Goal: Answer question/provide support: Share knowledge or assist other users

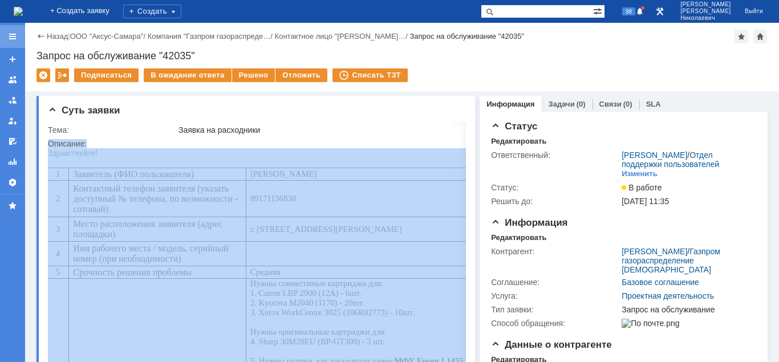
click at [9, 38] on div at bounding box center [12, 36] width 9 height 9
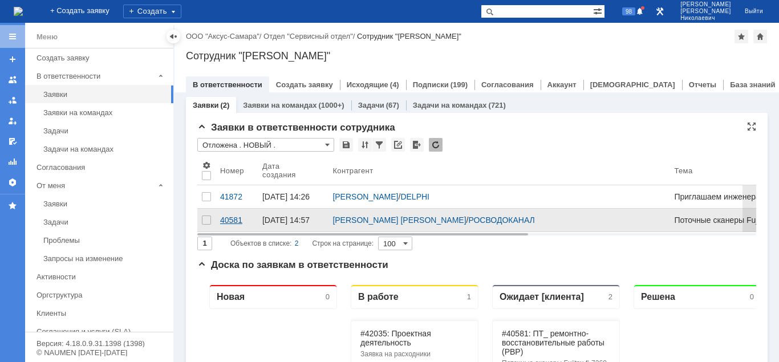
click at [230, 225] on div "40581" at bounding box center [236, 220] width 33 height 9
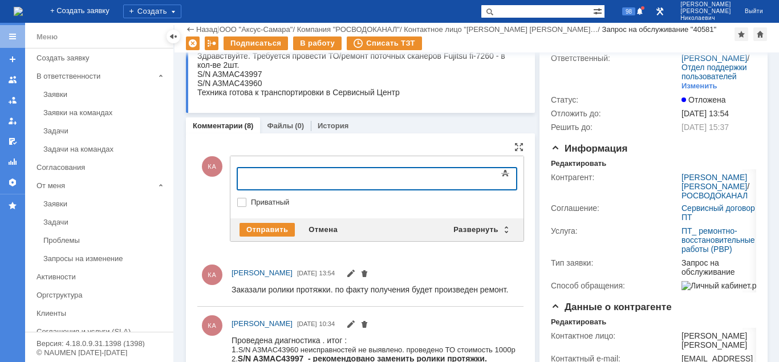
click at [261, 170] on body at bounding box center [330, 177] width 171 height 19
click at [284, 174] on div "Денис" at bounding box center [330, 177] width 162 height 9
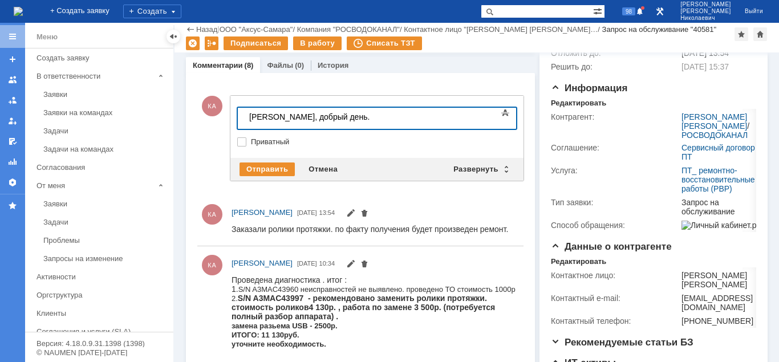
scroll to position [174, 0]
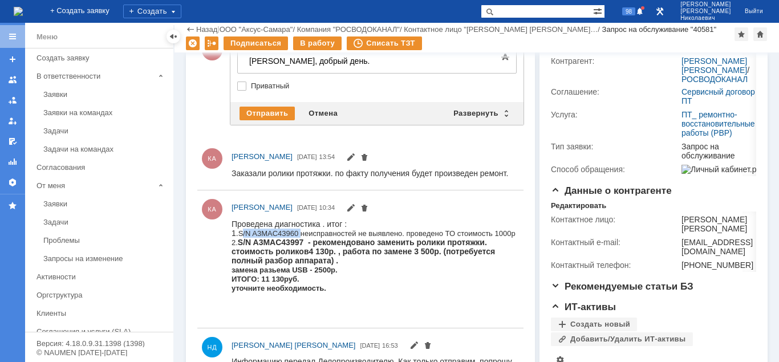
drag, startPoint x: 243, startPoint y: 233, endPoint x: 302, endPoint y: 234, distance: 58.7
click at [302, 234] on span "S/N A3MAC43960 неисправностей не выявлено. проведено ТО стоимость 1000р" at bounding box center [376, 233] width 277 height 9
copy span "S/N A3MAC43960"
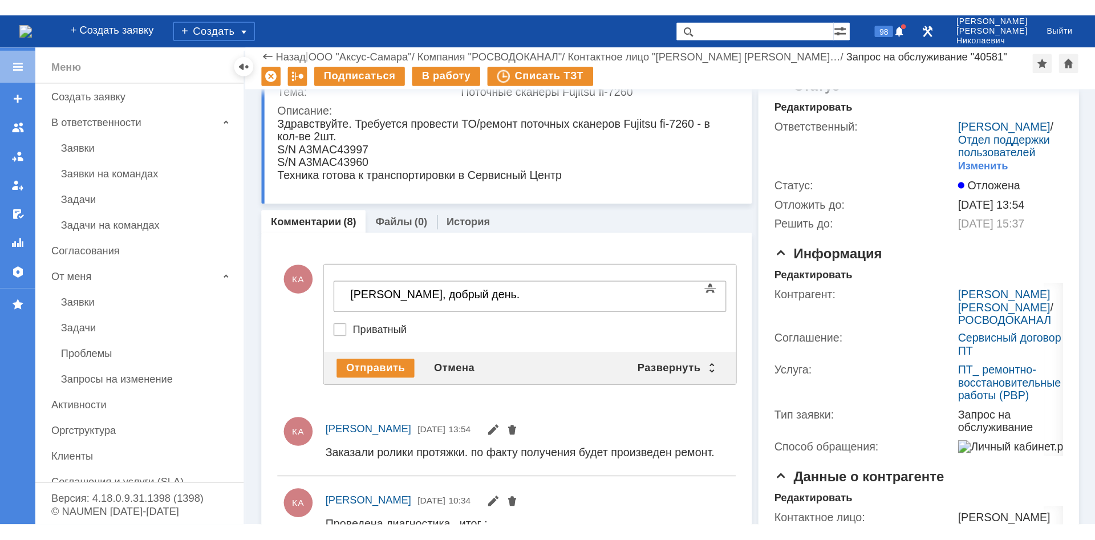
scroll to position [0, 0]
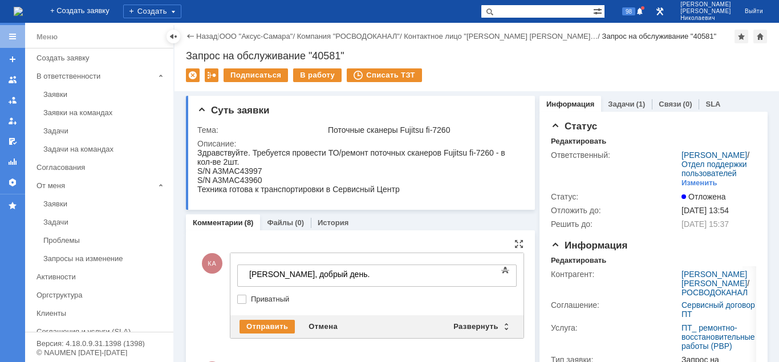
click at [345, 274] on div "Денис, добрый день." at bounding box center [330, 274] width 162 height 9
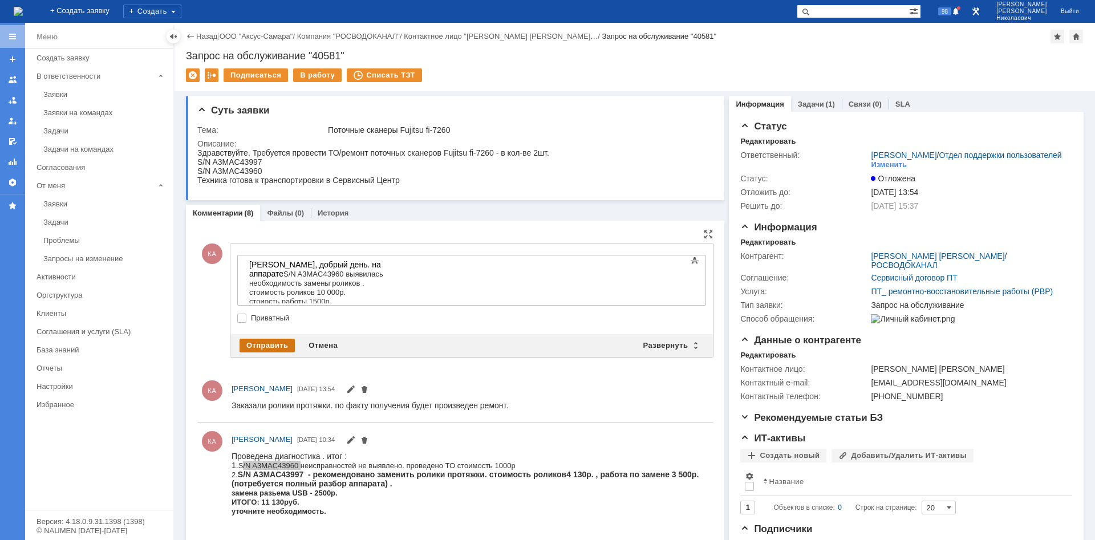
click at [278, 343] on div "Отправить" at bounding box center [266, 346] width 55 height 14
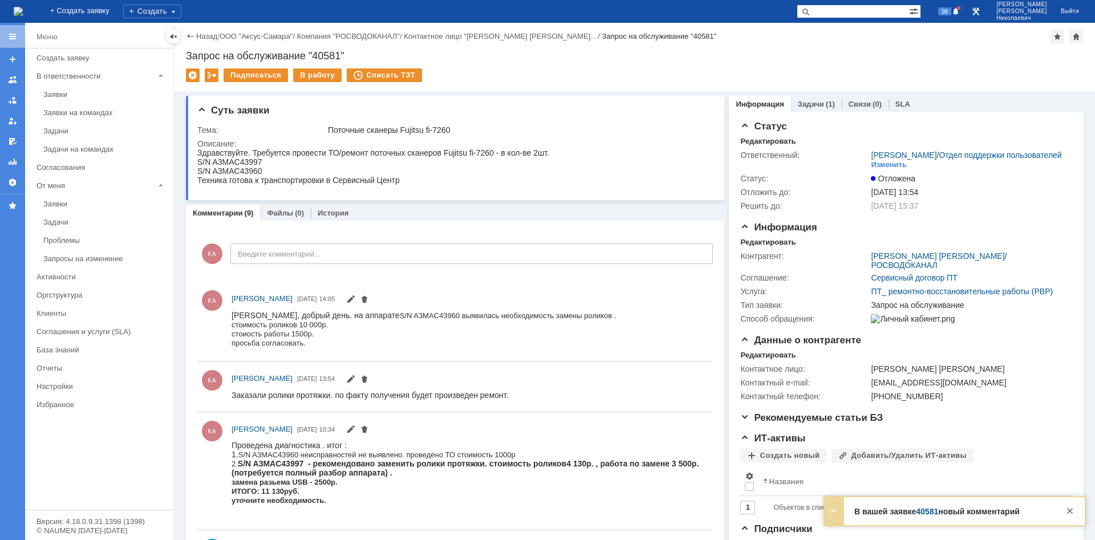
click at [778, 361] on link "40581" at bounding box center [927, 511] width 22 height 9
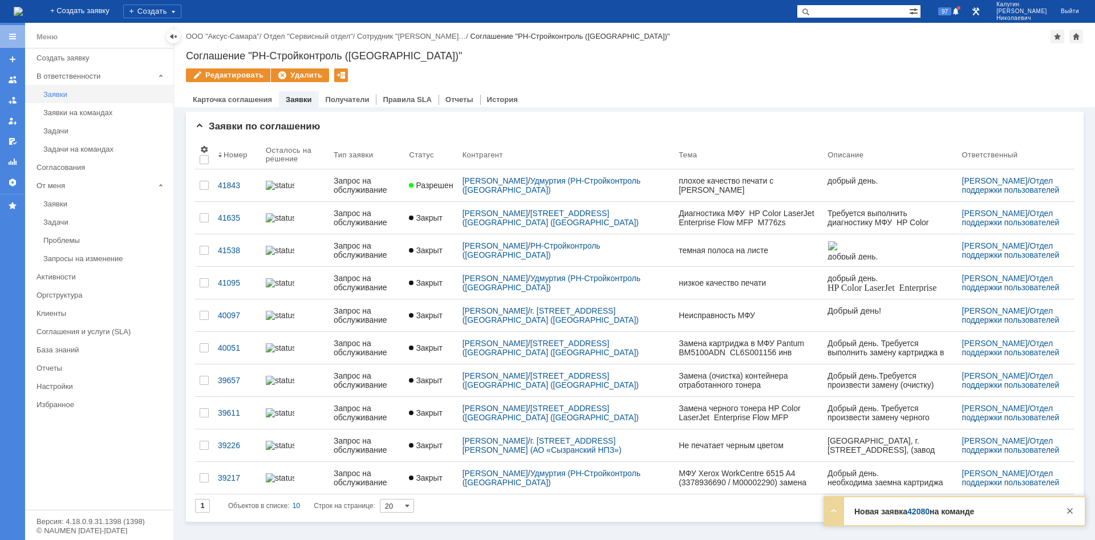
click at [56, 98] on div "Заявки" at bounding box center [104, 94] width 123 height 9
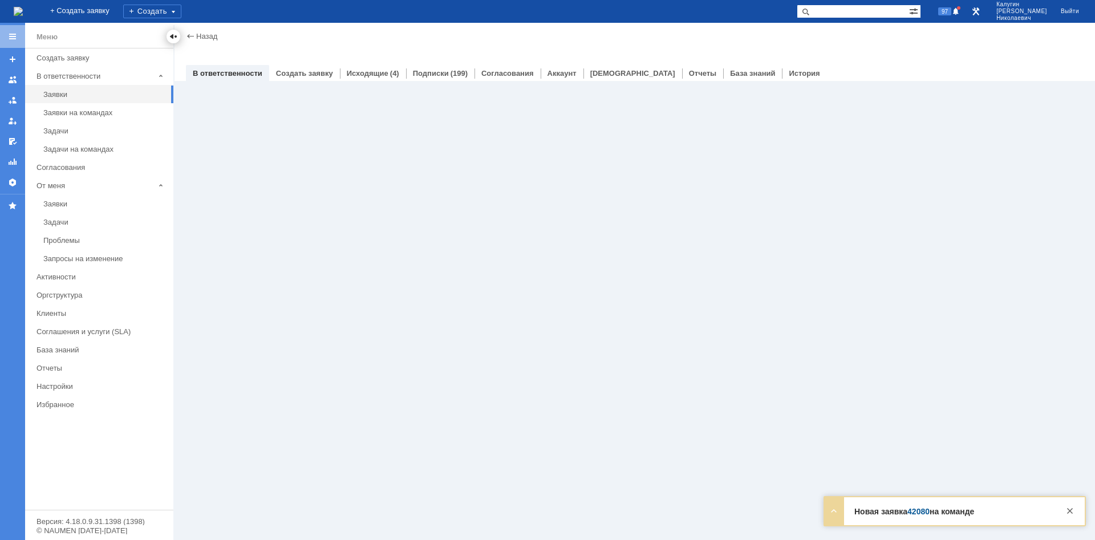
click at [170, 36] on div at bounding box center [173, 36] width 9 height 9
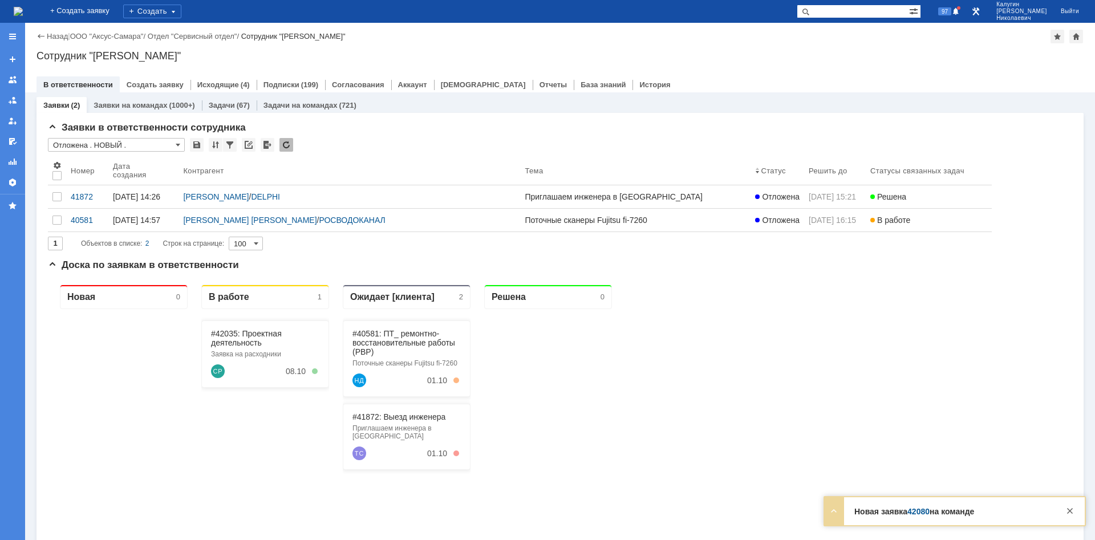
click at [914, 510] on link "42080" at bounding box center [918, 511] width 22 height 9
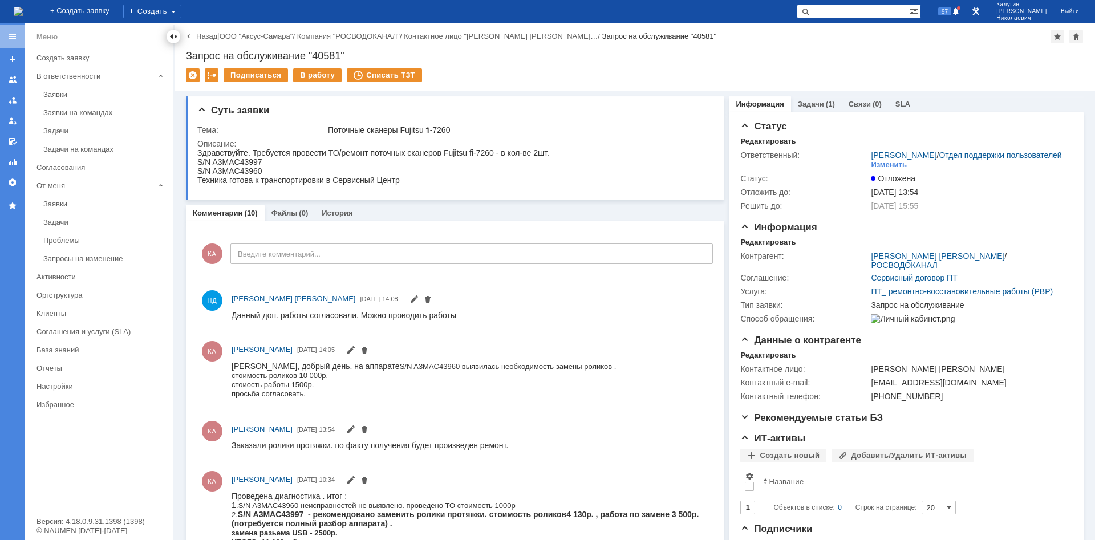
click at [172, 36] on div at bounding box center [173, 36] width 9 height 9
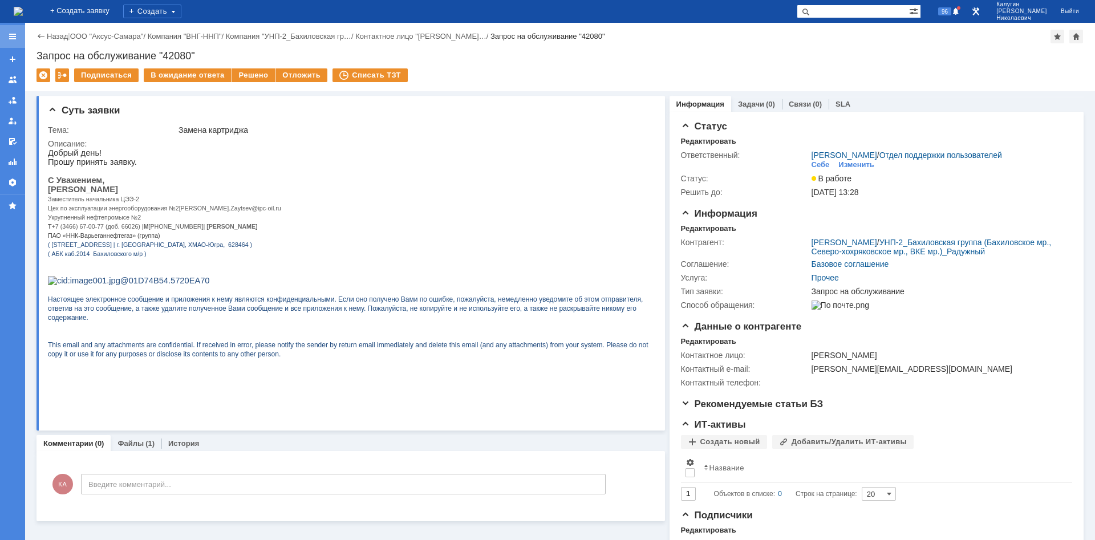
click at [13, 39] on div at bounding box center [12, 36] width 9 height 9
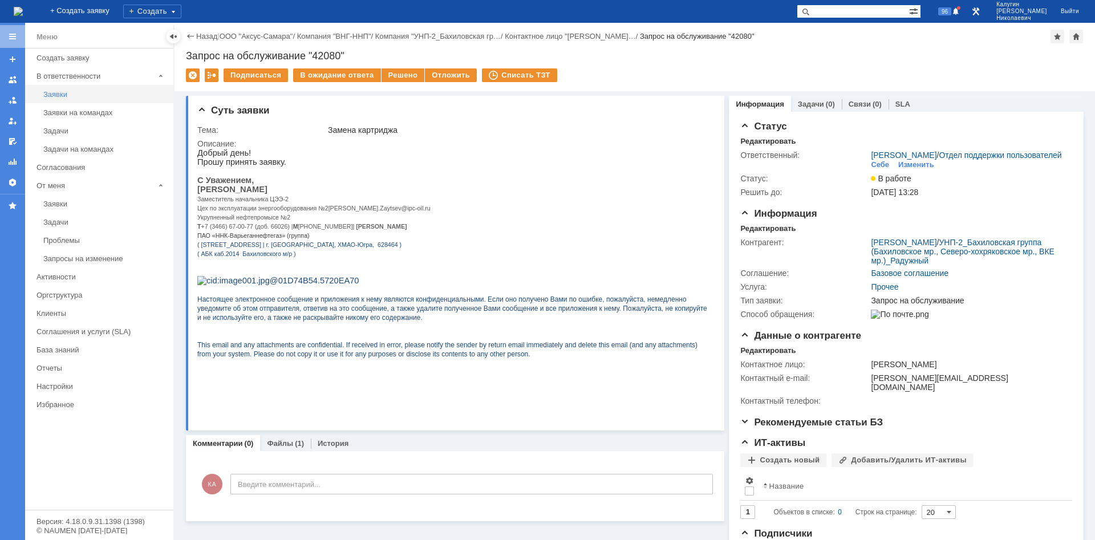
click at [60, 92] on div "Заявки" at bounding box center [104, 94] width 123 height 9
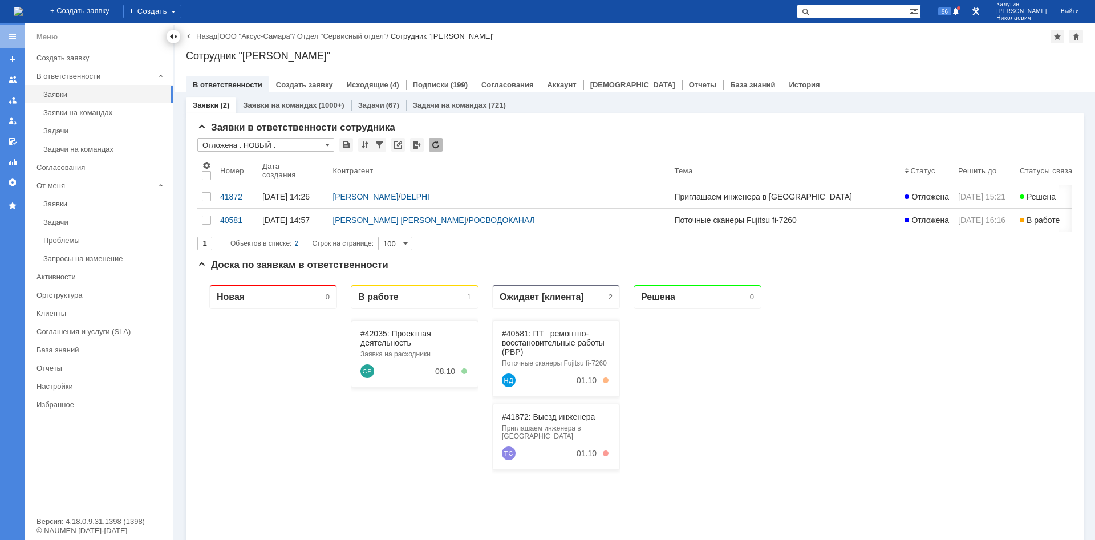
click at [172, 38] on div at bounding box center [173, 36] width 9 height 9
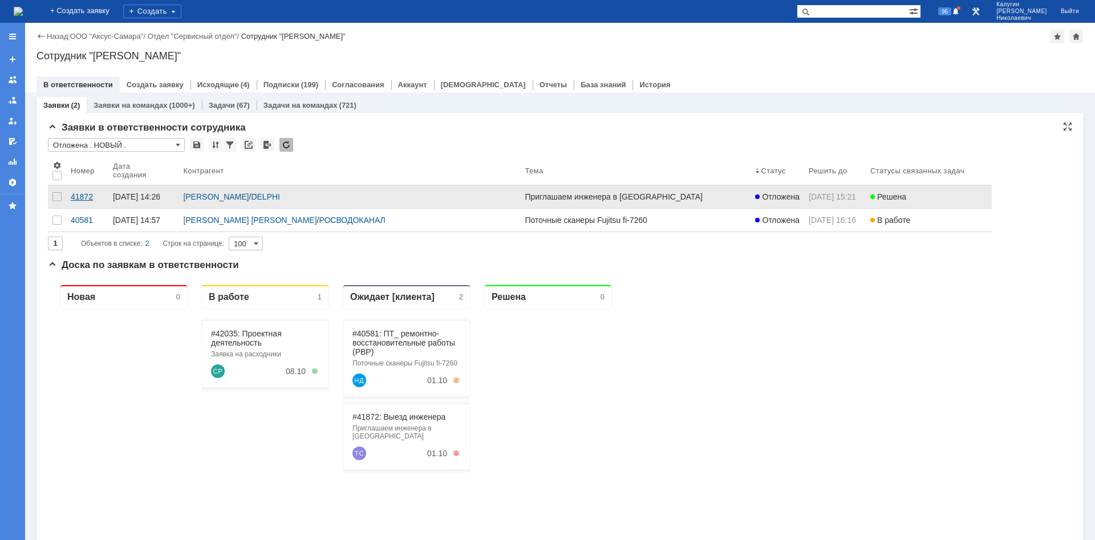
click at [82, 195] on div "41872" at bounding box center [87, 196] width 33 height 9
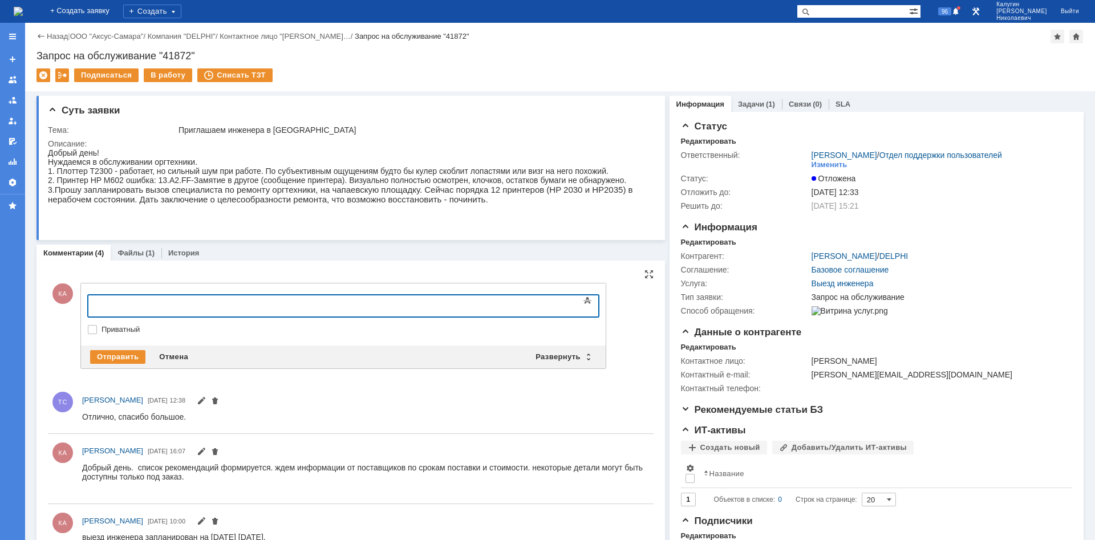
click at [110, 305] on div at bounding box center [181, 304] width 162 height 9
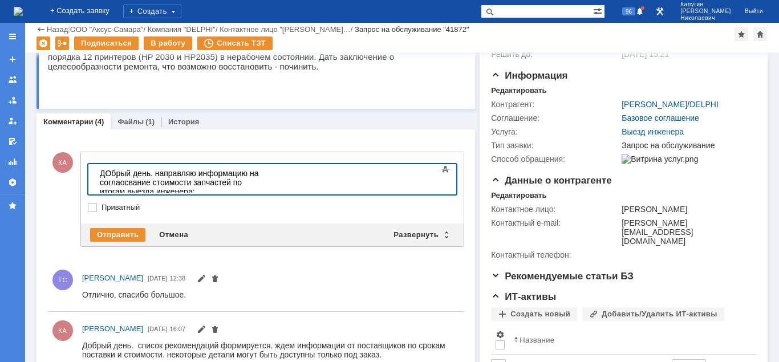
scroll to position [174, 0]
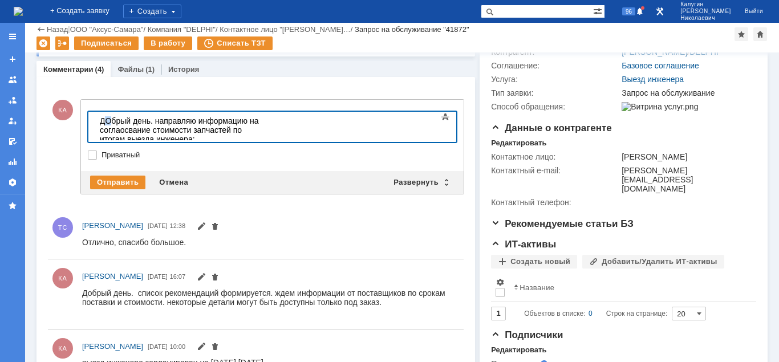
click at [106, 121] on div "ДОбрый день. направляю информацию на соглаосвание стоимости запчастей по итогам…" at bounding box center [181, 129] width 162 height 27
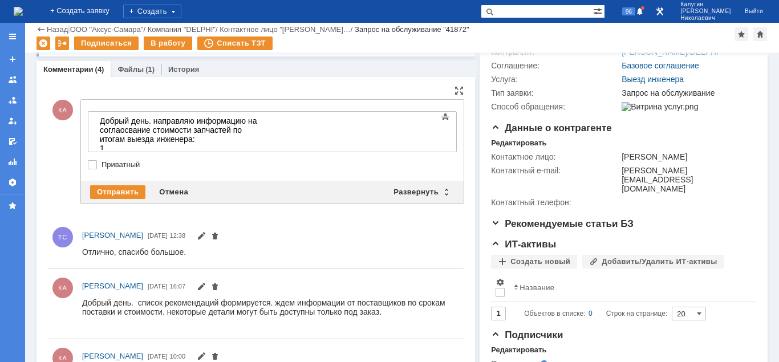
click at [115, 144] on div "1." at bounding box center [181, 148] width 162 height 9
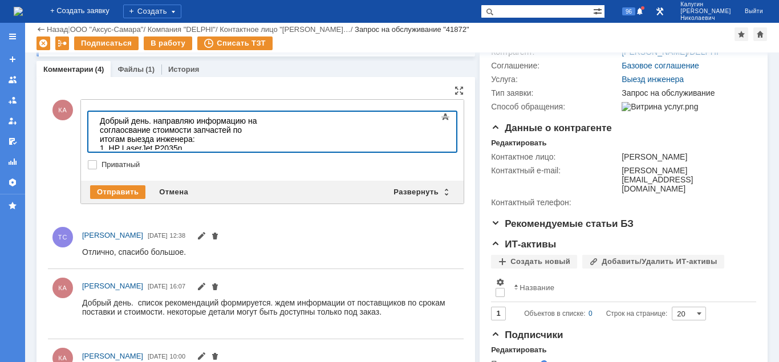
scroll to position [165, 5]
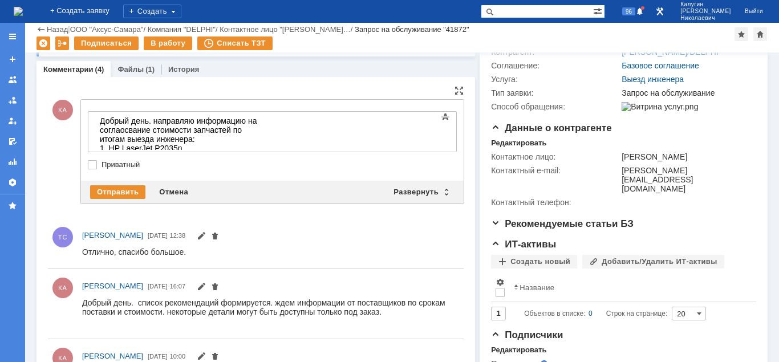
click at [217, 144] on div "1. HP LaserJet P2035n" at bounding box center [181, 148] width 162 height 9
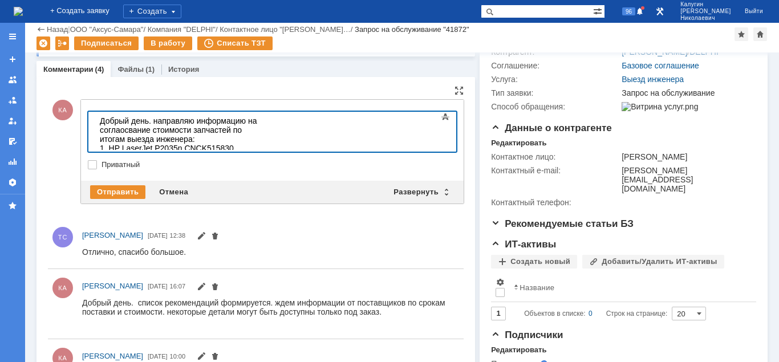
scroll to position [88, 5]
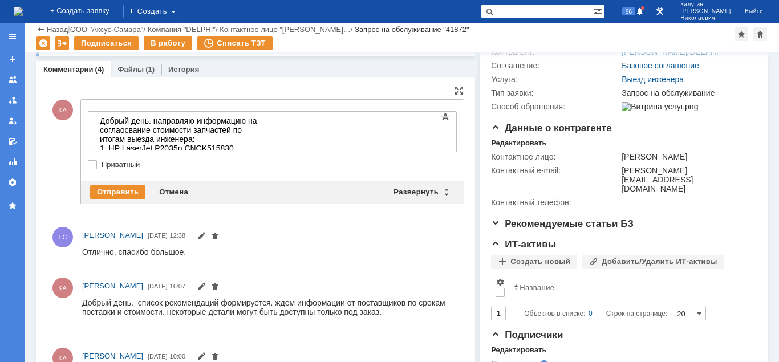
click at [253, 144] on div "1. HP LaserJet P2035n CNCK515830" at bounding box center [181, 148] width 162 height 9
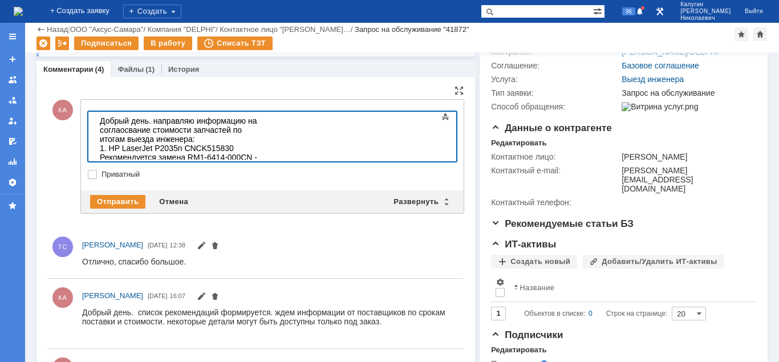
scroll to position [348, 6]
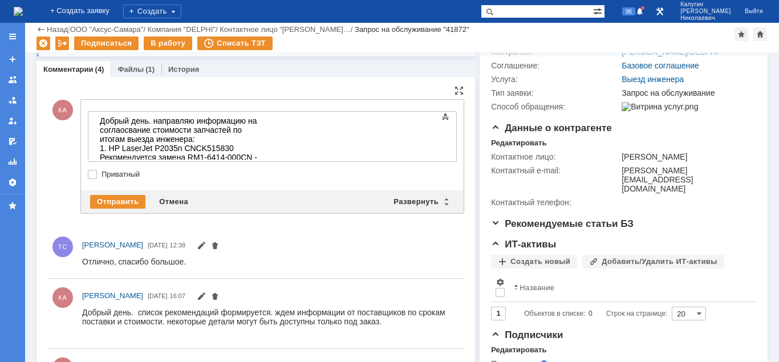
click at [257, 255] on div at bounding box center [270, 262] width 377 height 14
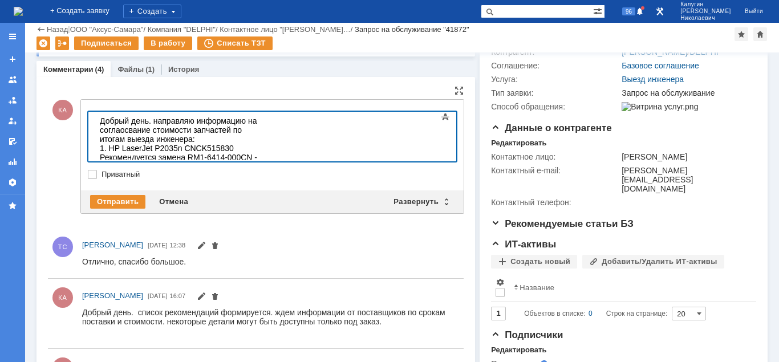
click at [158, 151] on div "1. HP LaserJet P2035n CNCK515830 Рекомендуется замена RM1-6414-000CN - стоиость…" at bounding box center [181, 157] width 162 height 27
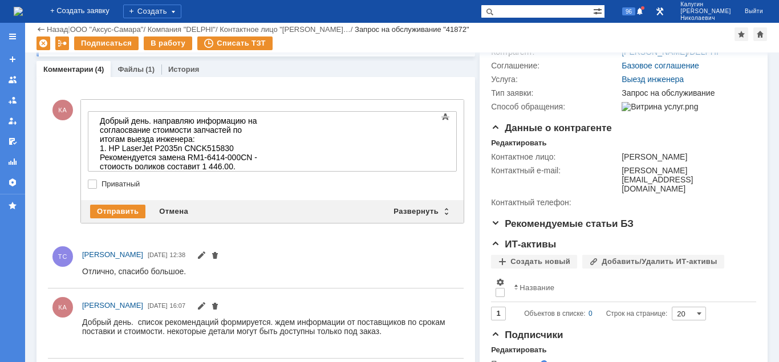
click at [120, 171] on div "2." at bounding box center [181, 175] width 162 height 9
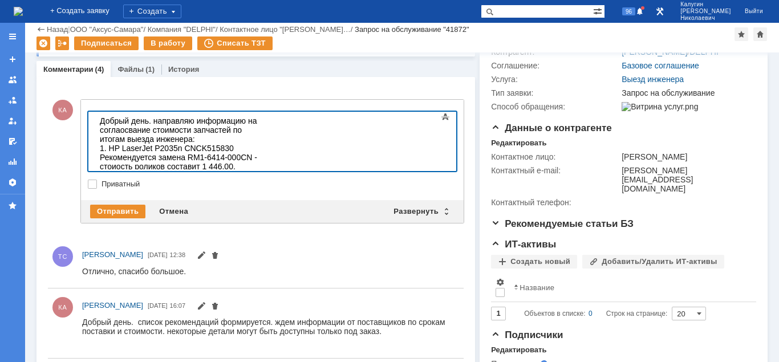
scroll to position [375, 5]
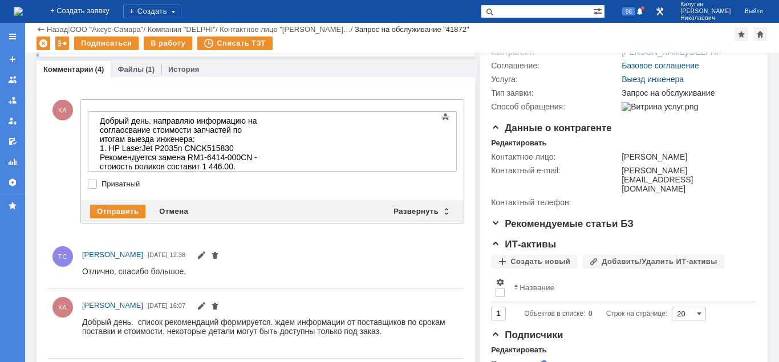
click at [262, 171] on div "2. Плоттер HP DesignJet HP DesignJet T2300" at bounding box center [181, 180] width 162 height 18
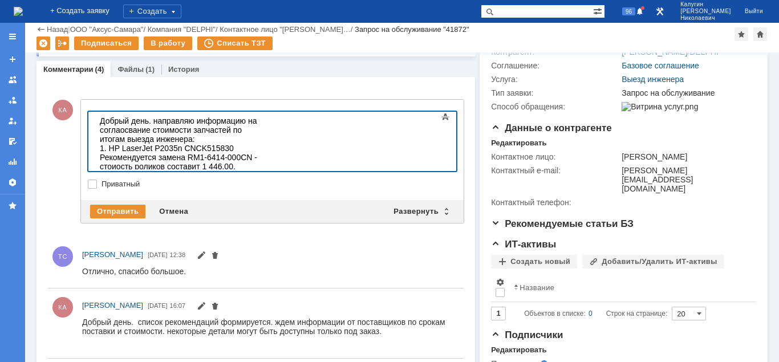
scroll to position [69, 5]
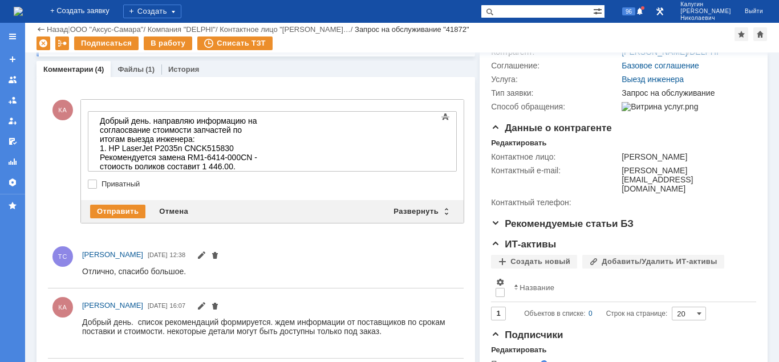
drag, startPoint x: 389, startPoint y: 160, endPoint x: 397, endPoint y: 160, distance: 8.6
click at [262, 171] on div "2. Плоттер HP DesignJet HP DesignJet T2300 CN23F8K030 шум при печати" at bounding box center [181, 180] width 162 height 18
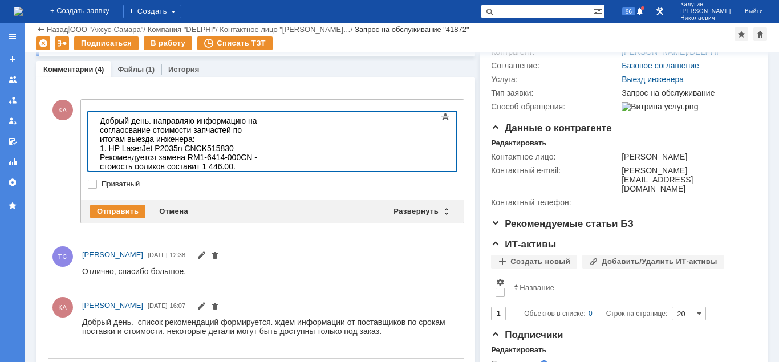
scroll to position [431, 5]
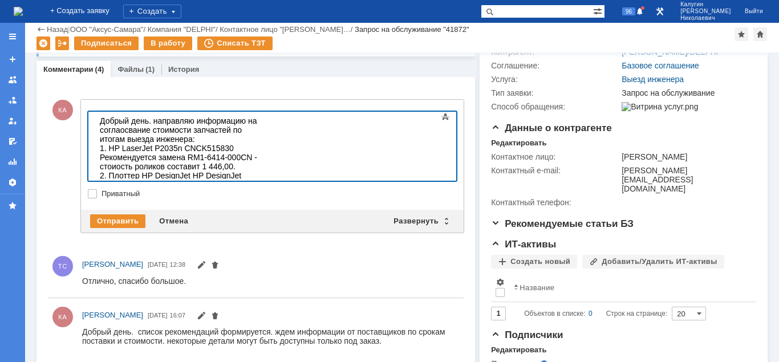
click at [262, 171] on div "2. Плоттер HP DesignJet HP DesignJet T2300 CN23F8K030 шум при печати Рекомендуе…" at bounding box center [181, 189] width 162 height 36
click at [262, 171] on div "2. Плоттер HP DesignJet HP DesignJet T2300 CN23F8K030 шум при печати . Рекоменд…" at bounding box center [181, 189] width 162 height 36
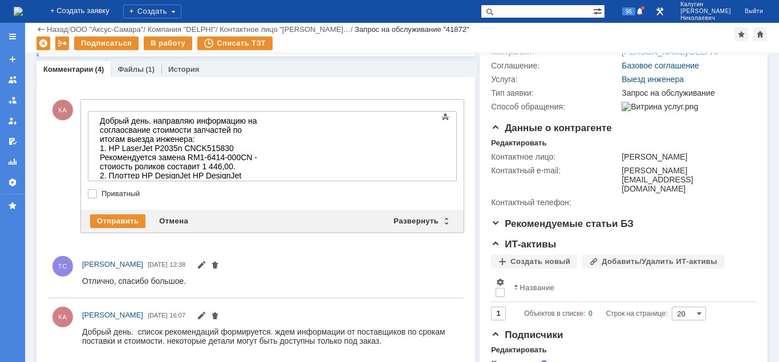
click at [262, 171] on div "2. Плоттер HP DesignJet HP DesignJet T2300 CN23F8K030 шум при печати . Рекоменд…" at bounding box center [181, 189] width 162 height 36
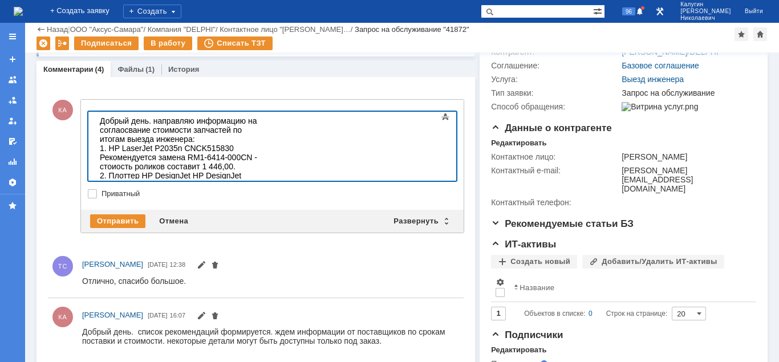
click at [262, 144] on div "1. HP LaserJet P2035n CNCK515830 Рекомендуется замена RM1-6414-000CN - стоиость…" at bounding box center [181, 157] width 162 height 27
click at [262, 180] on div "2. Плоттер HP DesignJet HP DesignJet T2300 CN23F8K030 шум при печати . Рекоменд…" at bounding box center [181, 198] width 162 height 36
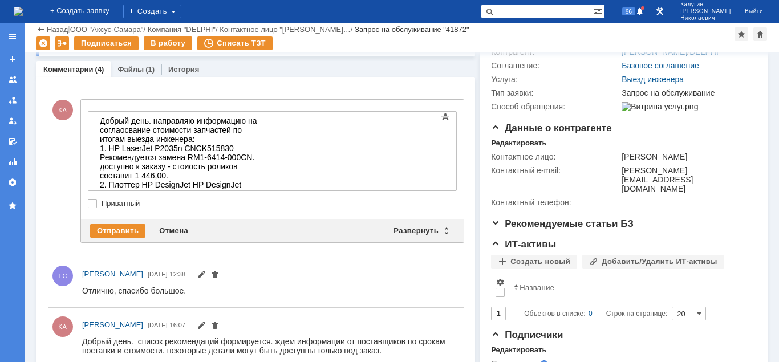
click at [254, 251] on div "КА Добавление комментария Внимание! Основные параметры Текст Bold Italic Underl…" at bounding box center [256, 171] width 416 height 172
click at [262, 182] on div "2. Плоттер HP DesignJet HP DesignJet T2300 CN23F8K030 шум при печати . Рекоменд…" at bounding box center [181, 207] width 162 height 55
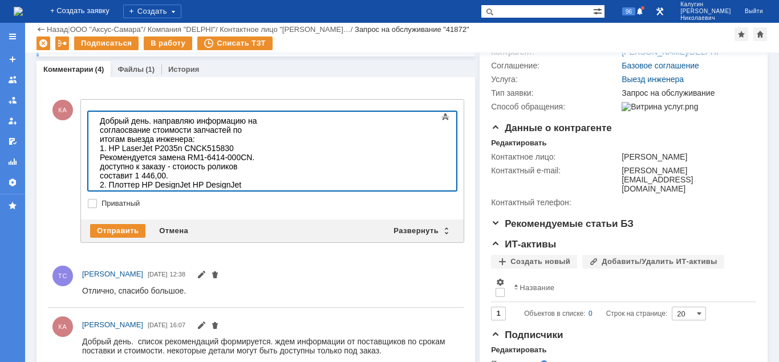
scroll to position [412, 5]
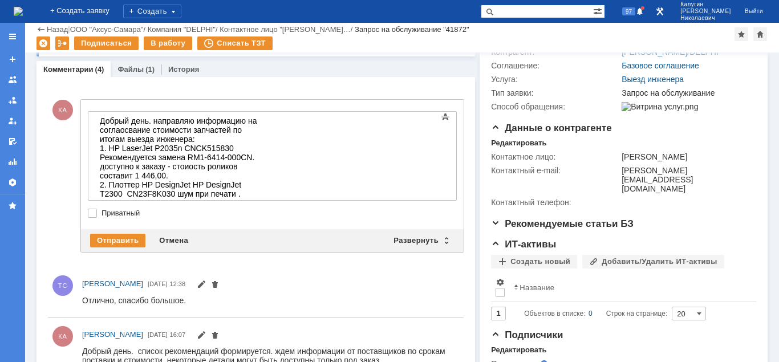
click at [125, 244] on div "3." at bounding box center [181, 248] width 162 height 9
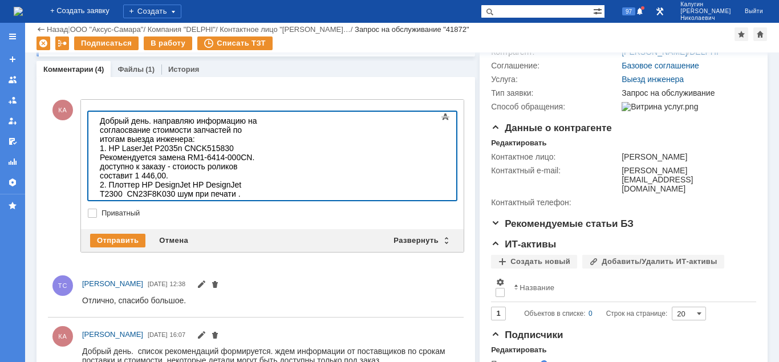
scroll to position [185, 0]
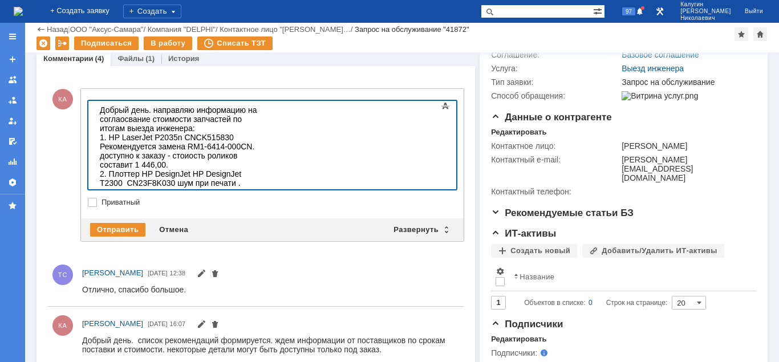
click at [210, 233] on div "3. HP LaserJet P2035" at bounding box center [181, 237] width 162 height 9
click at [247, 233] on div "3. HP LaserJet P2035 VNC3525537 -" at bounding box center [181, 237] width 162 height 9
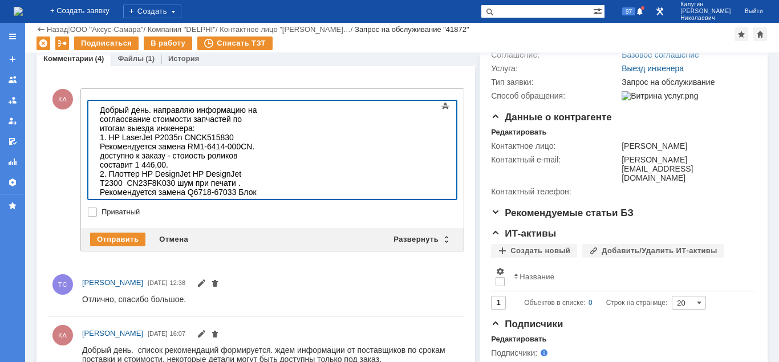
scroll to position [836, 8]
click at [262, 233] on div "3. HP LaserJet P2035 VNC3525537 - Требуется замена 1. Шестерня 27T привода печк…" at bounding box center [181, 251] width 162 height 36
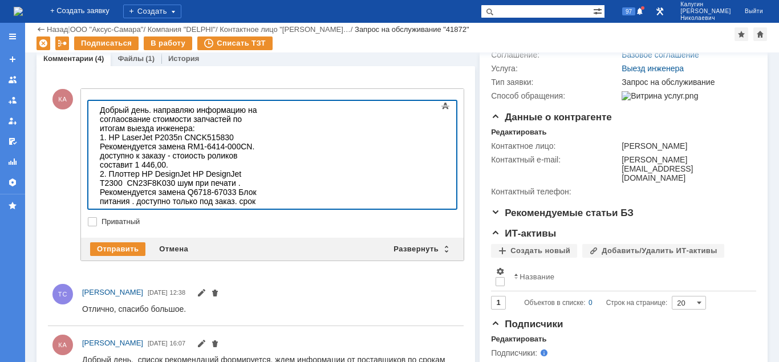
scroll to position [826, 8]
drag, startPoint x: 311, startPoint y: 180, endPoint x: 303, endPoint y: 180, distance: 7.4
click at [262, 233] on div "3. HP LaserJet P2035 VNC3525537 - Требуется замена 1. Шестерня 27T привода печк…" at bounding box center [181, 260] width 162 height 55
drag, startPoint x: 107, startPoint y: 190, endPoint x: 95, endPoint y: 196, distance: 13.0
click at [100, 233] on div "3. HP LaserJet P2035 VNC3525537 - Требуется замена Шестерня 27T привода печки 2…" at bounding box center [181, 260] width 162 height 55
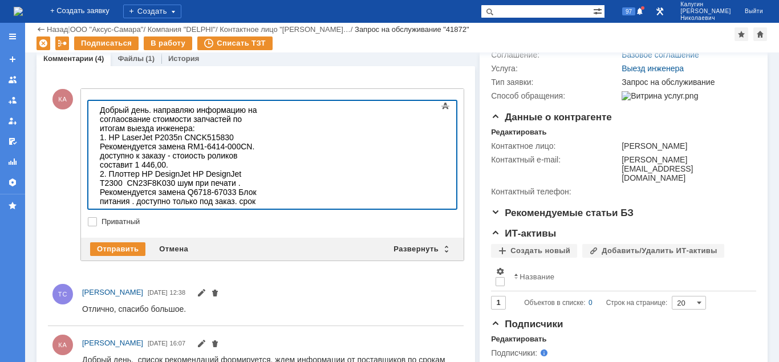
click at [266, 173] on body "Добрый день. направляю информацию на соглаосвание стоимости запчастей по итогам…" at bounding box center [180, 197] width 171 height 192
click at [262, 233] on div "3. HP LaserJet P2035 VNC3525537 - Требуется замена Шестерня 27T привода печки R…" at bounding box center [181, 260] width 162 height 55
click at [266, 204] on body "Добрый день. направляю информацию на соглаосвание стоимости запчастей по итогам…" at bounding box center [180, 197] width 171 height 192
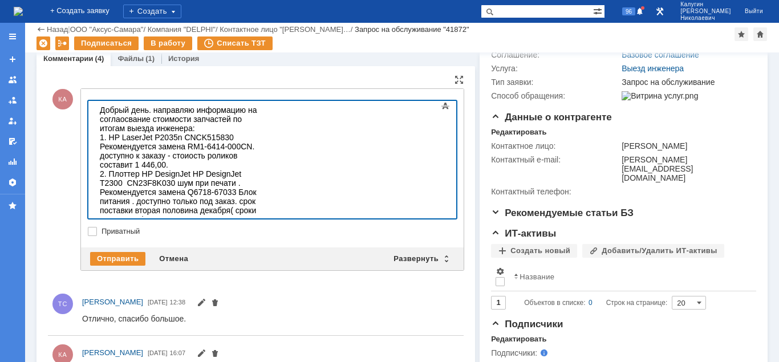
click at [122, 288] on div "4." at bounding box center [181, 292] width 162 height 9
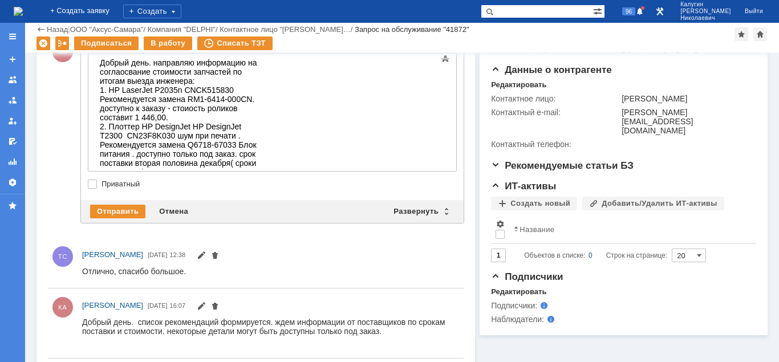
click at [199, 241] on div "4. HP LaserJet P2035" at bounding box center [181, 245] width 162 height 9
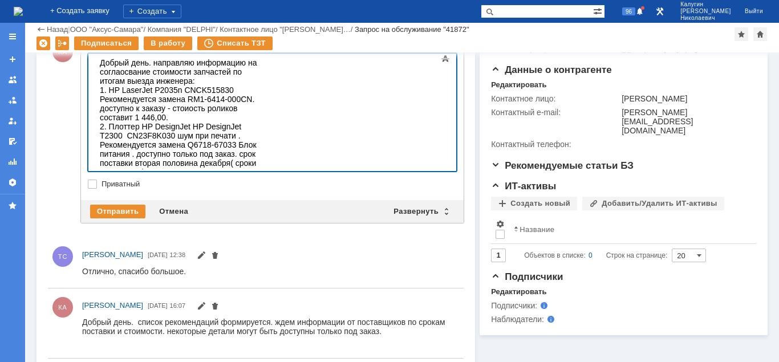
scroll to position [11, 5]
click at [259, 241] on div "4. HP LaserJet P2035 VNC3936888 -" at bounding box center [181, 245] width 162 height 9
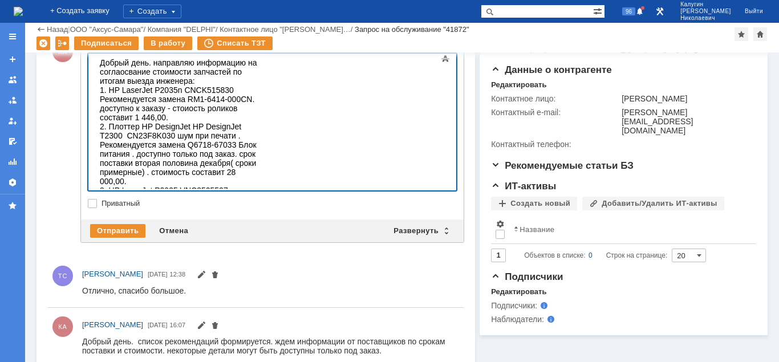
scroll to position [1244, 6]
drag, startPoint x: 308, startPoint y: 159, endPoint x: 178, endPoint y: 170, distance: 129.9
click at [178, 241] on div "4. HP LaserJet P2035 VNC3936888 - Требуется замена 1. RM1-6419-000 | RM1-6419-0…" at bounding box center [181, 264] width 162 height 46
click at [262, 241] on div "4. HP LaserJet P2035 VNC3936888 - Требуется замена 1. RM1-6419-000 | RM1-6419-0…" at bounding box center [181, 264] width 162 height 46
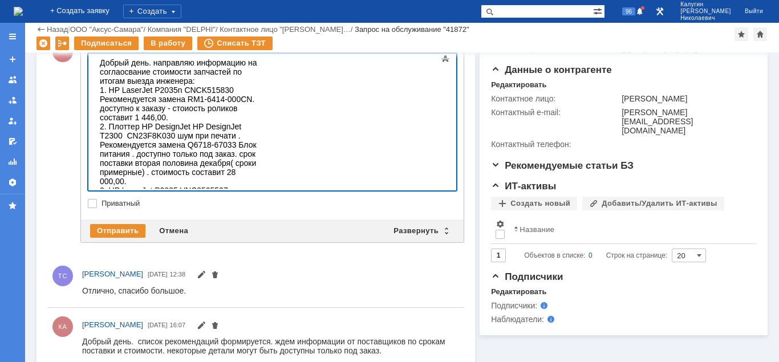
click at [262, 241] on div "4. HP LaserJet P2035 VNC3936888 - Требуется замена RM1-6419-000 | RM1-6419-000C…" at bounding box center [181, 264] width 162 height 46
click at [203, 241] on div "4. HP LaserJet P2035 VNC3936888 - Требуется замена RM1-6419-000 | RM1-6419-000C…" at bounding box center [181, 264] width 162 height 46
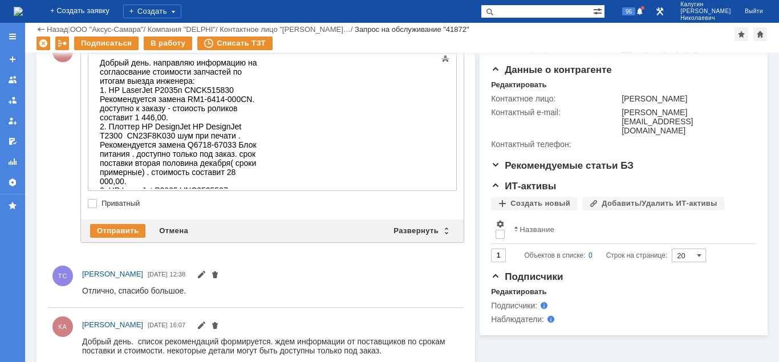
click at [189, 241] on div "4. HP LaserJet P2035 VNC3936888 - Требуется замена RM1-6419-000 | RM1-6419-000C…" at bounding box center [181, 264] width 162 height 46
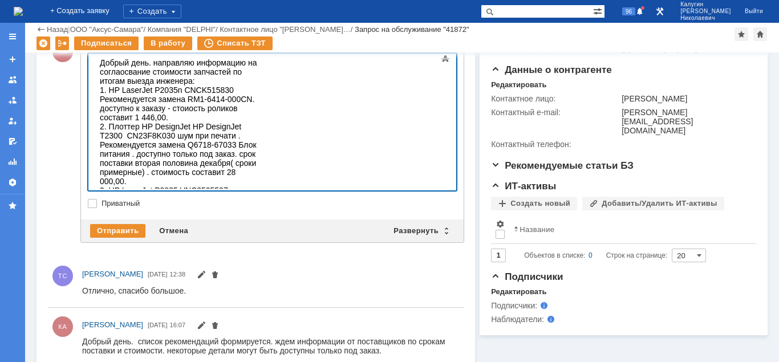
click at [228, 241] on div "4. HP LaserJet P2035 VNC3936888 - Требуется замена RM1-6419-000 | RM1-6419-000C…" at bounding box center [181, 268] width 162 height 55
click at [262, 241] on div "4. HP LaserJet P2035 VNC3936888 - Требуется замена RM1-6419-000 | RM1-6419-000C…" at bounding box center [181, 268] width 162 height 55
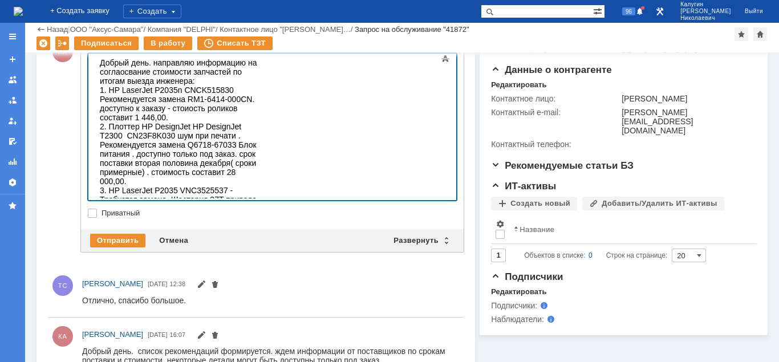
scroll to position [1234, 6]
click at [262, 241] on div "4. HP LaserJet P2035 VNC3936888 - Требуется замена RM1-6419-000 | RM1-6419-000C…" at bounding box center [181, 277] width 162 height 73
drag, startPoint x: 231, startPoint y: 150, endPoint x: 271, endPoint y: 148, distance: 39.4
click at [262, 186] on div "3. HP LaserJet P2035 VNC3525537 - Требуется замена Шестерня 27T привода печки ,…" at bounding box center [181, 213] width 162 height 55
copy div "1 446,00."
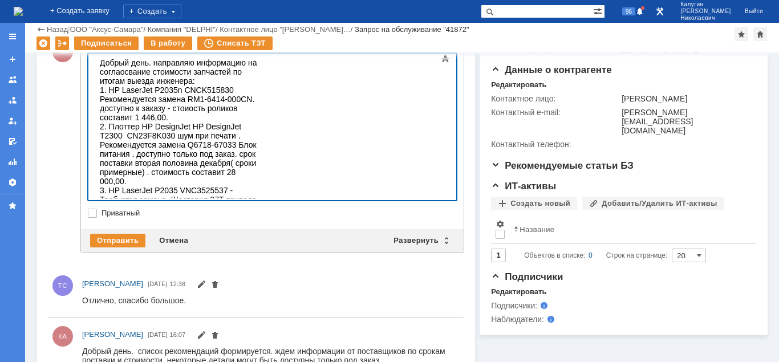
drag, startPoint x: 421, startPoint y: 189, endPoint x: 420, endPoint y: 207, distance: 18.3
click at [262, 241] on div "4. HP LaserJet P2035 VNC3936888 - Требуется замена RM1-6419-000 | RM1-6419-000C…" at bounding box center [181, 282] width 162 height 82
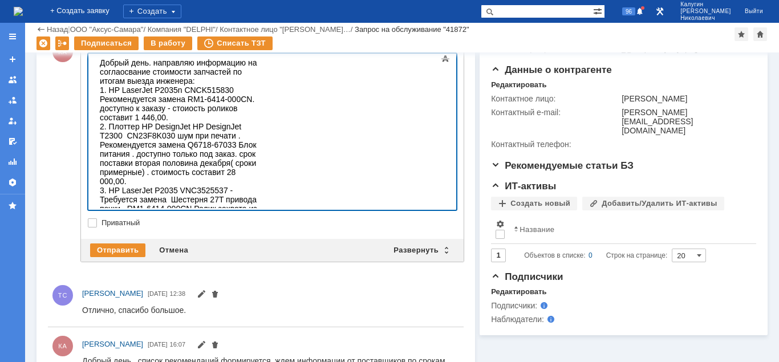
scroll to position [1225, 6]
drag, startPoint x: 422, startPoint y: 190, endPoint x: 423, endPoint y: 198, distance: 8.0
click at [262, 241] on div "4. HP LaserJet P2035 VNC3936888 - Требуется замена RM1-6419-000 | RM1-6419-000C…" at bounding box center [181, 286] width 162 height 91
drag, startPoint x: 100, startPoint y: 199, endPoint x: 101, endPoint y: 208, distance: 8.6
click at [100, 241] on div "4. HP LaserJet P2035 VNC3936888 - Требуется замена RM1-6419-000 | RM1-6419-000C…" at bounding box center [181, 286] width 162 height 91
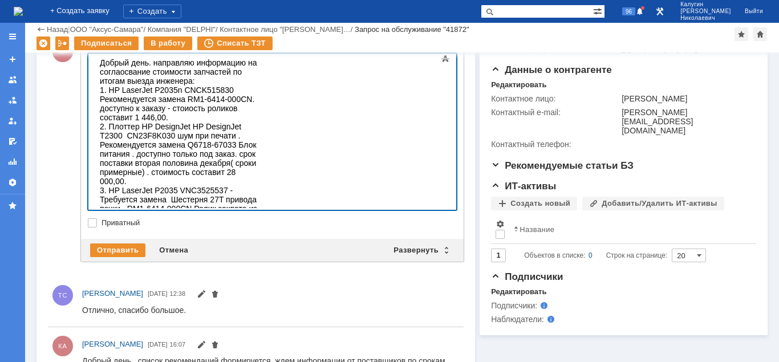
click at [145, 241] on div "4. HP LaserJet P2035 VNC3936888 - Требуется замена RM1-6419-000 | RM1-6419-000C…" at bounding box center [181, 286] width 162 height 91
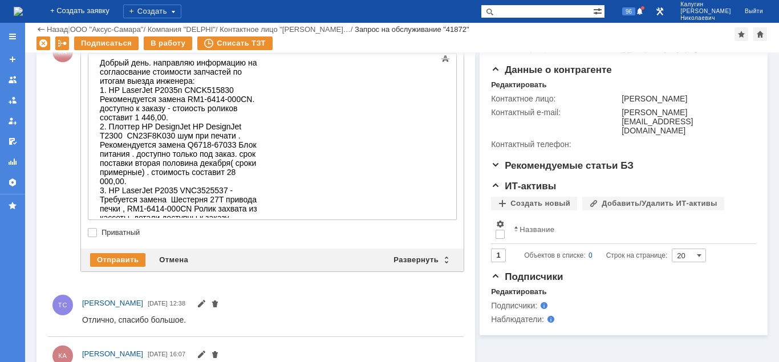
click at [119, 241] on div "4. HP LaserJet P2035 VNC3936888 - Требуется замена RM1-6419-000 | RM1-6419-000C…" at bounding box center [181, 286] width 162 height 91
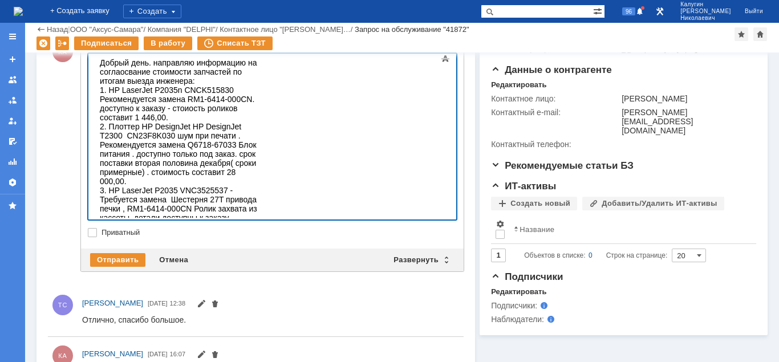
click at [120, 332] on div "5." at bounding box center [181, 336] width 162 height 9
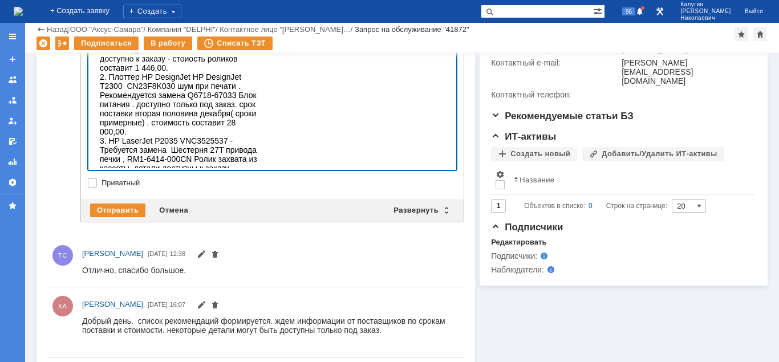
scroll to position [26, 7]
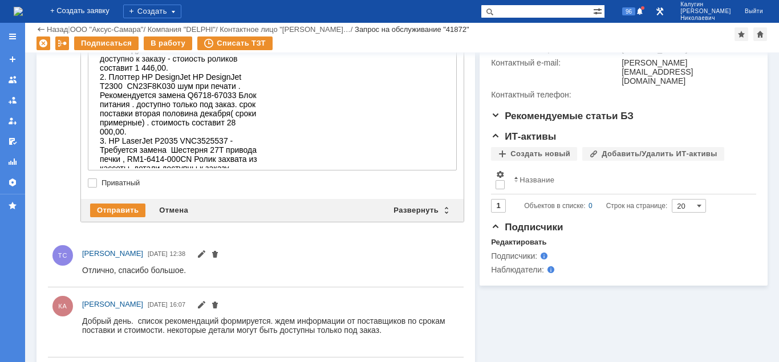
click at [209, 282] on div "5. HP LaserJet P2035" at bounding box center [181, 286] width 162 height 9
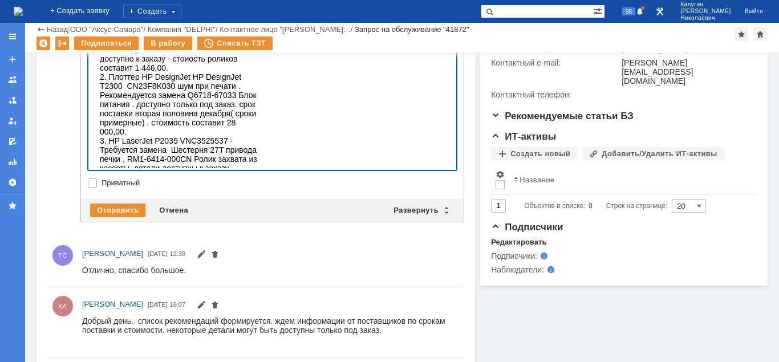
scroll to position [0, 5]
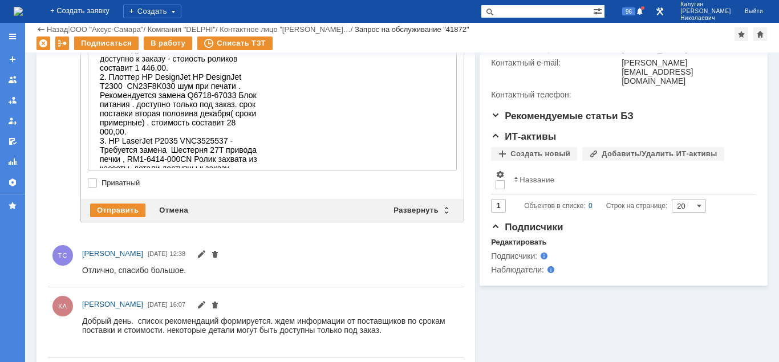
click at [262, 282] on div "5. HP LaserJet P2035 CNC05S06563 -" at bounding box center [181, 286] width 162 height 9
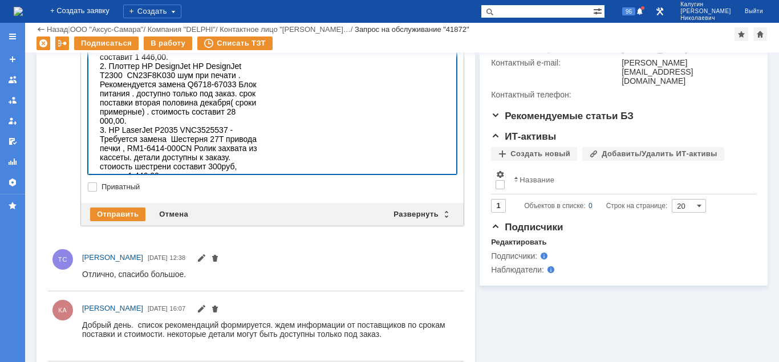
scroll to position [14, 0]
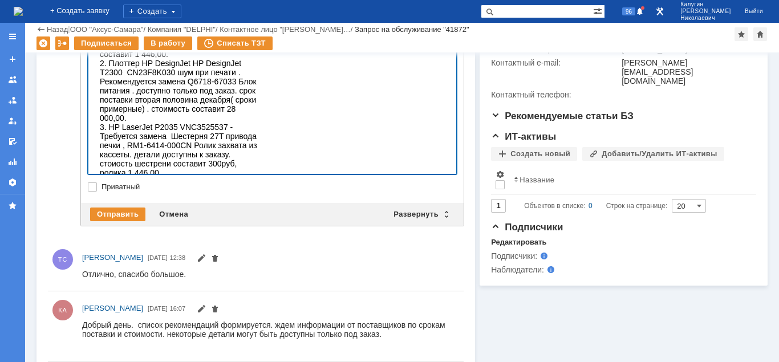
click at [262, 314] on div "стоимость" at bounding box center [181, 318] width 162 height 9
click at [262, 269] on div "5. HP LaserJet P2035 CNC05S06563 - Требуется замена 1. Шестерня 27T привода печ…" at bounding box center [181, 292] width 162 height 46
click at [148, 314] on div "стоимость" at bounding box center [181, 318] width 162 height 9
drag, startPoint x: 129, startPoint y: 136, endPoint x: 101, endPoint y: 135, distance: 28.0
click at [101, 177] on div "4. HP LaserJet P2035 VNC3936888 - Требуется замена RM1-6419-000 | RM1-6419-000C…" at bounding box center [181, 222] width 162 height 91
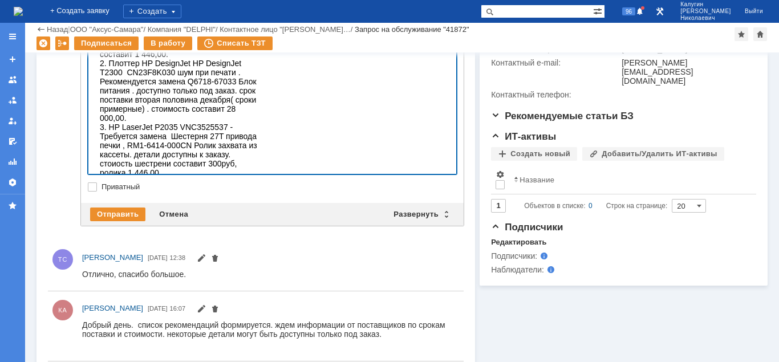
copy div "1446,00"
click at [262, 314] on div "стоимость шестерни состаит 300р., стоиость ролика составит" at bounding box center [181, 323] width 162 height 18
click at [262, 314] on div "стоимость шестерни состаит 300р., стоиость ролика составит 1446,00. термопленка" at bounding box center [181, 327] width 162 height 27
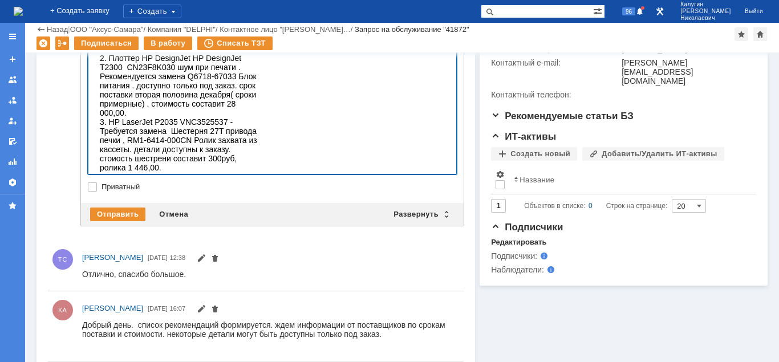
drag, startPoint x: 186, startPoint y: 171, endPoint x: 180, endPoint y: 171, distance: 6.8
click at [180, 309] on div "стоимость шестерни состаит 300р., стоиость ролика составит 1446,00. стоиость те…" at bounding box center [181, 322] width 162 height 27
click at [202, 309] on div "стоимость шестерни состаит 300р., стоиость ролика составит 1446,00. стоиость те…" at bounding box center [181, 322] width 162 height 27
drag, startPoint x: 319, startPoint y: 140, endPoint x: 312, endPoint y: 140, distance: 6.3
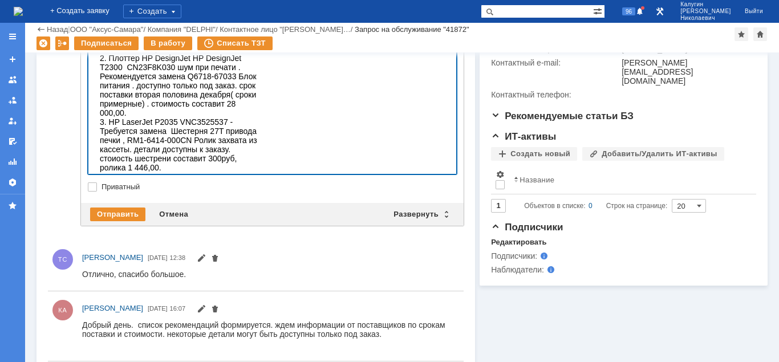
click at [262, 263] on div "5. HP LaserJet P2035 CNC05S06563 - Требуется замена 1. Шестерня 27T привода печ…" at bounding box center [181, 286] width 162 height 46
click at [104, 263] on div "5. HP LaserJet P2035 CNC05S06563 - Требуется замена Шестерня 27T привода печки …" at bounding box center [181, 281] width 162 height 36
drag, startPoint x: 101, startPoint y: 147, endPoint x: 103, endPoint y: 154, distance: 6.9
click at [102, 263] on div "5. HP LaserJet P2035 CNC05S06563 - Требуется замена Шестерня 27T привода печки …" at bounding box center [181, 286] width 162 height 46
click at [262, 263] on div "5. HP LaserJet P2035 CNC05S06563 - Требуется замена Шестерня 27T привода печки …" at bounding box center [181, 281] width 162 height 36
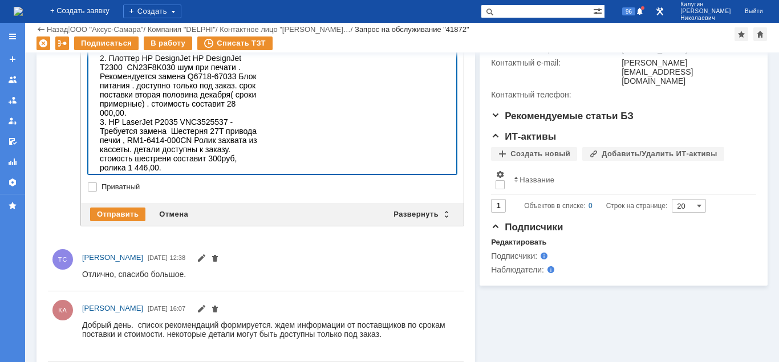
click at [262, 263] on div "5. HP LaserJet P2035 CNC05S06563 - Требуется замена Шестерня 27T привода печки …" at bounding box center [181, 281] width 162 height 36
drag, startPoint x: 273, startPoint y: 152, endPoint x: 266, endPoint y: 151, distance: 6.9
click at [262, 263] on div "5. HP LaserJet P2035 CNC05S06563 - Требуется замена Шестерня 27T привода печки …" at bounding box center [181, 281] width 162 height 36
click at [252, 300] on div "стоимость шестерни состаит 300р., стоиость ролика составит 1446,00. стоиость те…" at bounding box center [181, 313] width 162 height 27
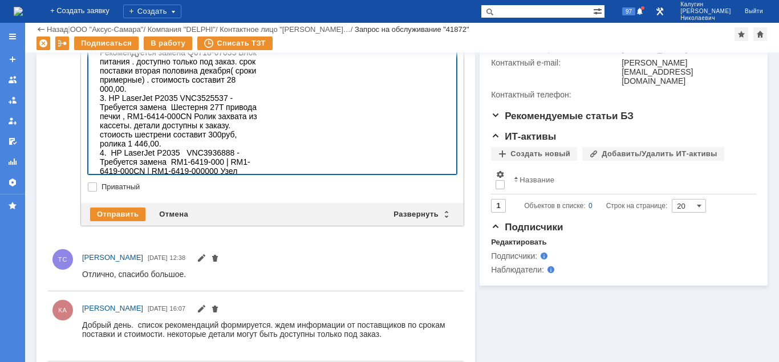
click at [118, 303] on div "6." at bounding box center [181, 307] width 162 height 9
click at [196, 303] on div "6. HP LaserJet P2035" at bounding box center [181, 307] width 162 height 9
click at [249, 303] on div "6. HP LaserJet P2035 VNC4B19865 -" at bounding box center [181, 307] width 162 height 9
click at [235, 303] on div "6. HP LaserJet P2035 VNC4B19865 - м" at bounding box center [181, 307] width 162 height 9
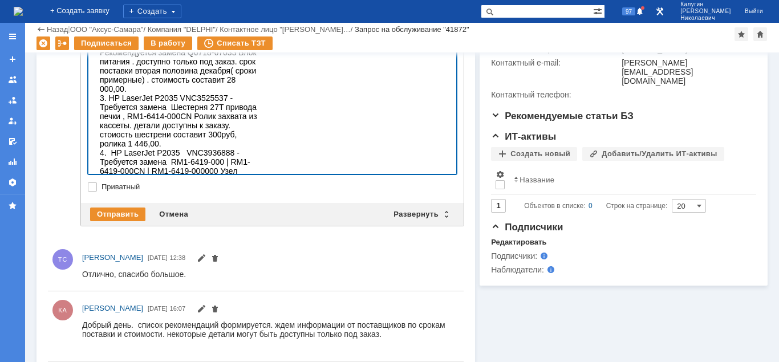
scroll to position [62, 0]
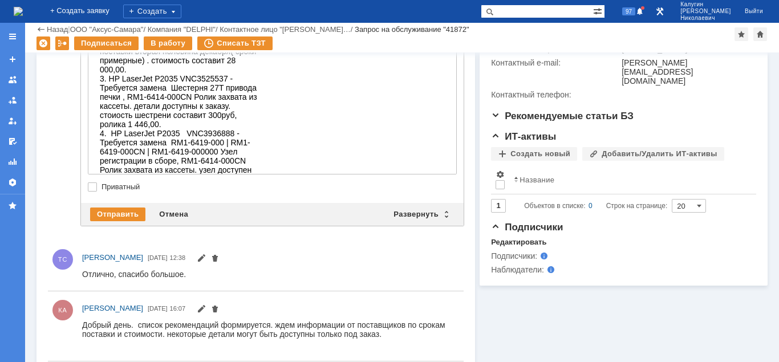
click at [250, 171] on body "Добрый день. направляю информацию на соглаосвание стоимости запчастей по итогам…" at bounding box center [180, 147] width 171 height 410
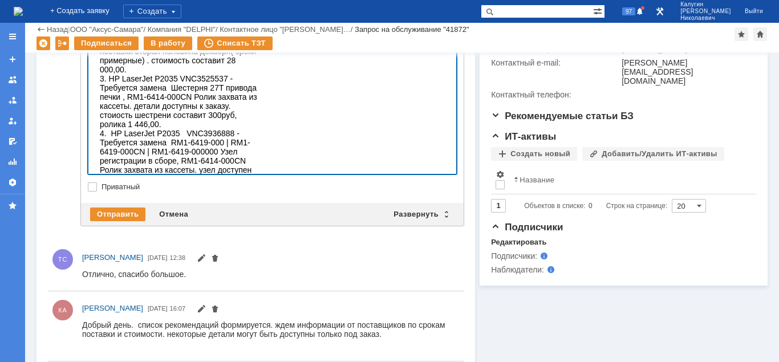
click at [262, 320] on div "детали доступны для заказа - стоиость термопленки составит 700р.," at bounding box center [181, 329] width 162 height 18
click at [169, 320] on div "детали доступны для заказа - стоиость термопленки составит 700р., термоэлемент …" at bounding box center [181, 333] width 162 height 27
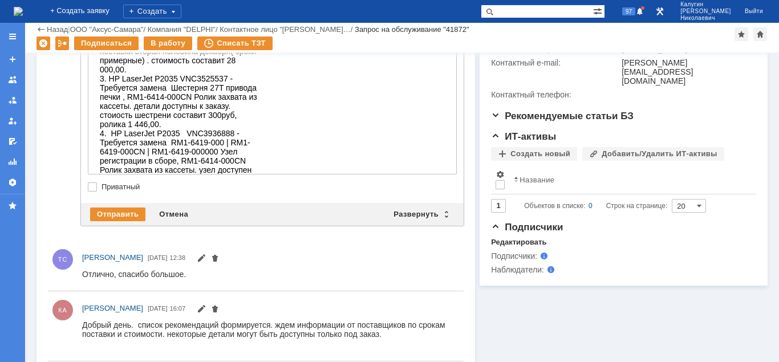
click at [200, 320] on div "детали доступны для заказа - стоиость термопленки составит 700р., термоэлемент …" at bounding box center [181, 333] width 162 height 27
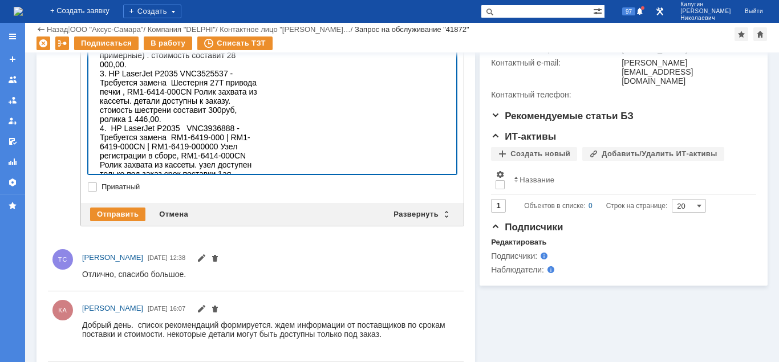
scroll to position [91, 0]
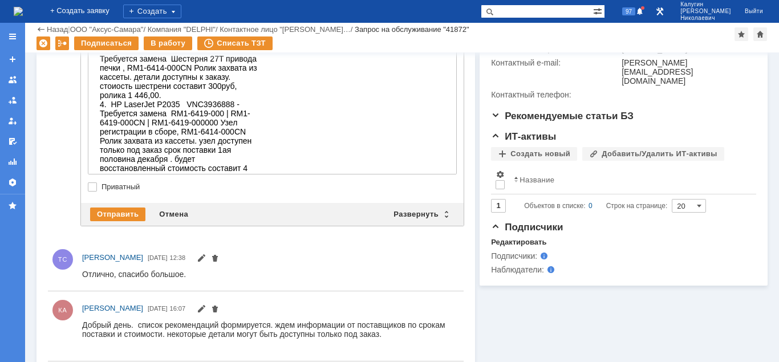
click at [193, 319] on div "7. HP LaserJet P2035" at bounding box center [181, 323] width 162 height 9
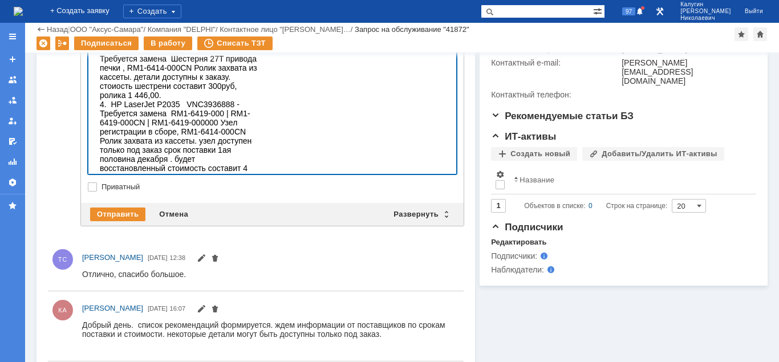
scroll to position [0, 5]
drag, startPoint x: 313, startPoint y: 146, endPoint x: 311, endPoint y: 170, distance: 24.6
click at [262, 319] on div "7. HP LaserJet P2035 VNC4B82082 - несиправен блок лахера." at bounding box center [181, 328] width 162 height 18
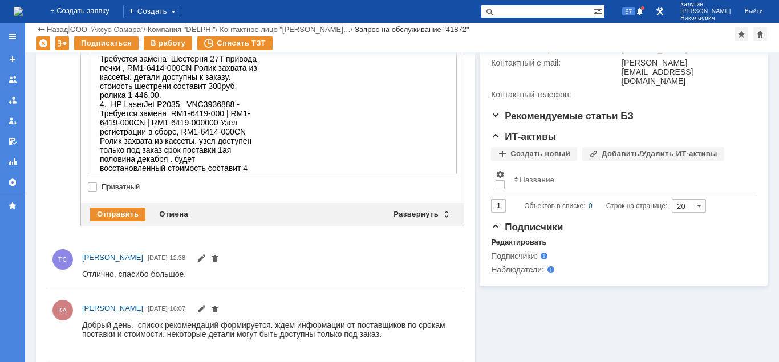
click at [262, 319] on div "7. HP LaserJet P2035 VNC4B82082 - несиправен блок лазера." at bounding box center [181, 328] width 162 height 18
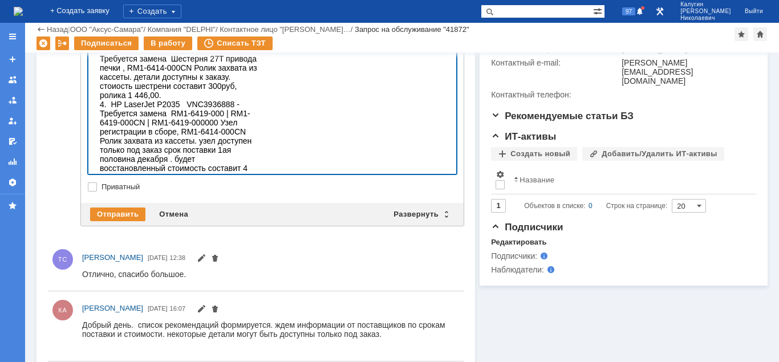
scroll to position [316, 0]
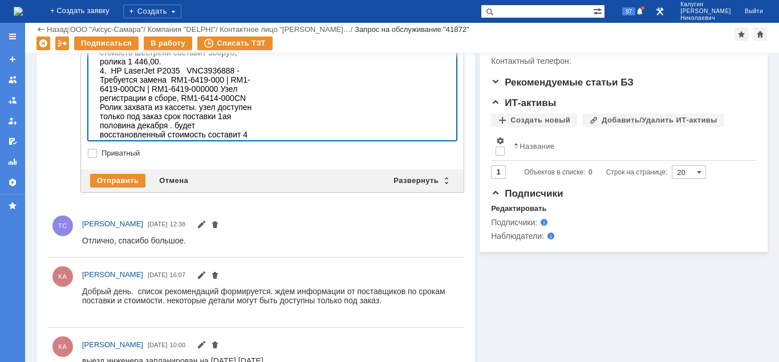
drag, startPoint x: 377, startPoint y: 112, endPoint x: 346, endPoint y: 110, distance: 31.4
click at [262, 285] on div "7. HP LaserJet P2035 VNC4B82082 - несиправен блок лазера. Не исправен блок лазе…" at bounding box center [181, 303] width 162 height 36
drag, startPoint x: 330, startPoint y: 112, endPoint x: 140, endPoint y: 124, distance: 190.8
click at [140, 285] on div "7. HP LaserJet P2035 VNC4B82082 - несиправен блок лазера. Не исправен блок лазе…" at bounding box center [181, 303] width 162 height 36
click at [207, 285] on div "7. HP LaserJet P2035 VNC4B82082 - несиправен блок лазера. Возможно потребуются …" at bounding box center [181, 298] width 162 height 27
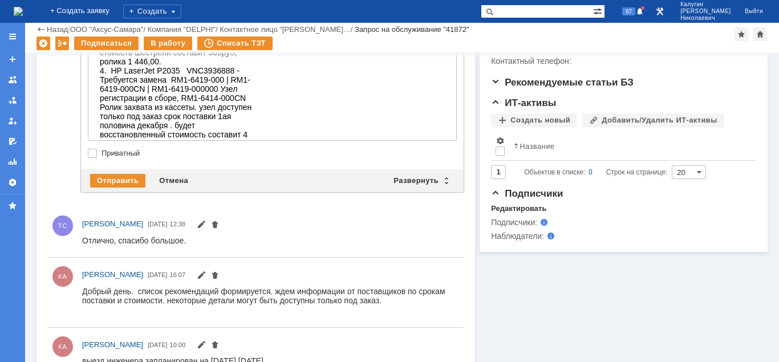
click at [615, 291] on div "Информация Задачи (1) Связи (0) SLA Статус Редактировать Ответственный: Калугин…" at bounding box center [621, 92] width 292 height 710
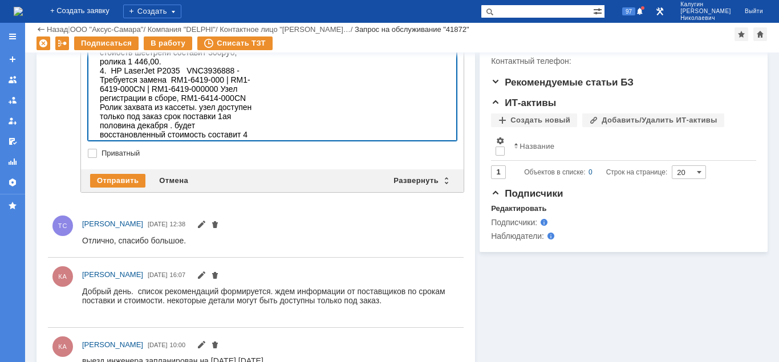
click at [262, 285] on div "7. HP LaserJet P2035 VNC4B82082 - несиправен блок лазера. Возможно потребуются …" at bounding box center [181, 303] width 162 height 36
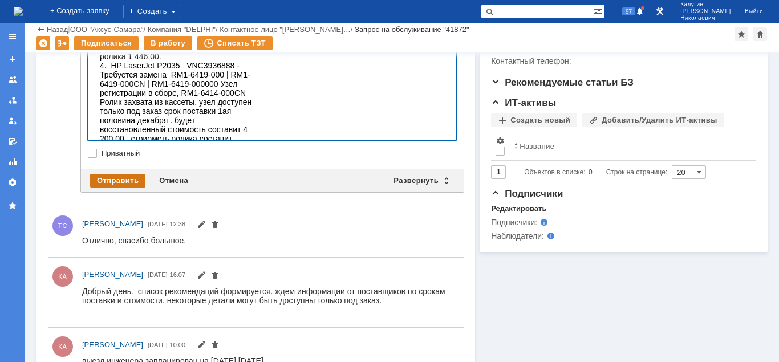
click at [100, 182] on div "Отправить" at bounding box center [117, 181] width 55 height 14
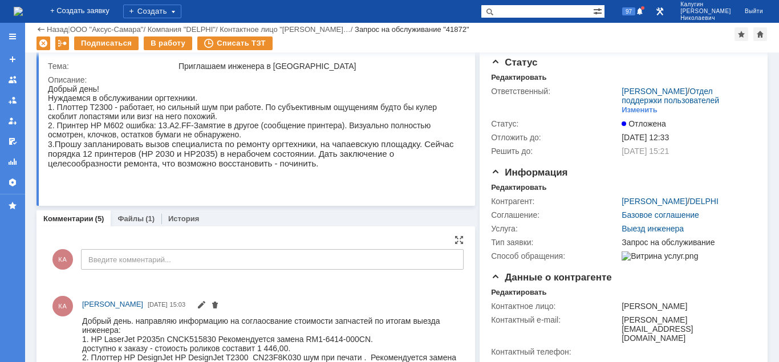
scroll to position [0, 0]
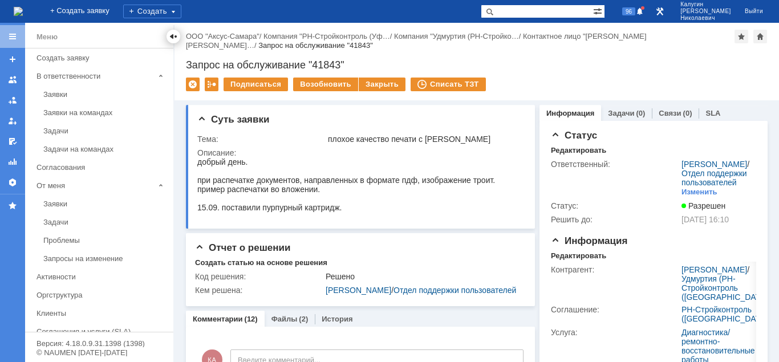
click at [170, 36] on div at bounding box center [173, 36] width 9 height 9
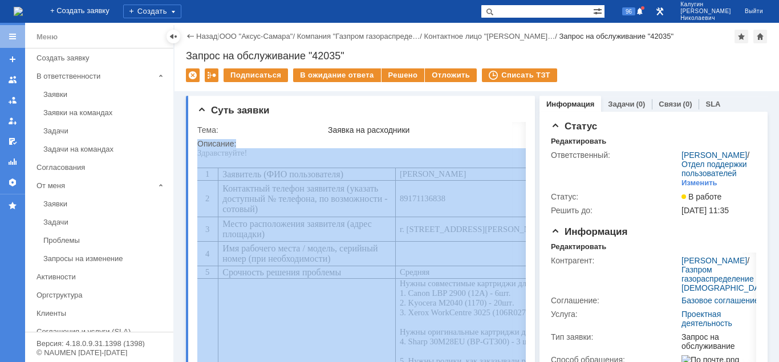
click at [174, 34] on div at bounding box center [173, 36] width 9 height 9
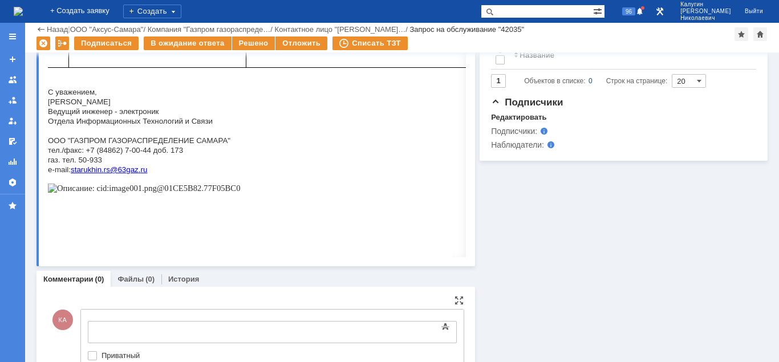
click at [107, 322] on div at bounding box center [272, 332] width 369 height 22
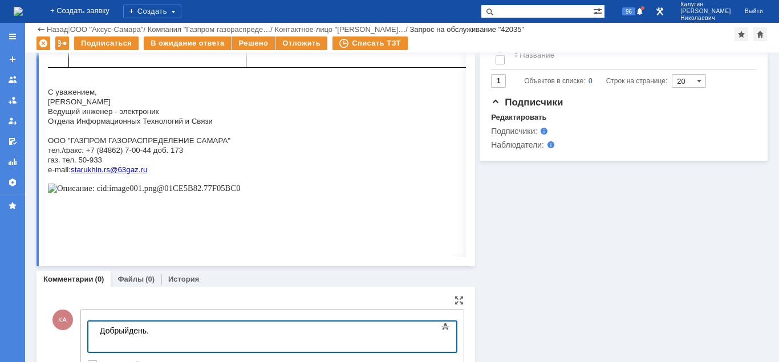
click at [128, 332] on body "Добрыйдень." at bounding box center [180, 335] width 171 height 27
click at [168, 338] on div at bounding box center [181, 339] width 162 height 9
click at [168, 336] on div at bounding box center [181, 339] width 162 height 9
click at [169, 329] on body "Добрый день." at bounding box center [180, 335] width 171 height 27
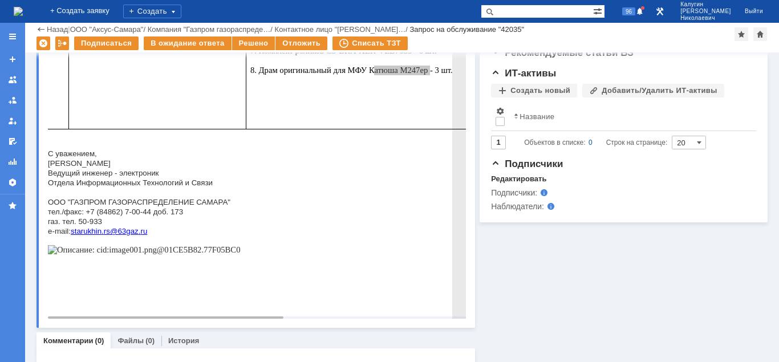
scroll to position [489, 0]
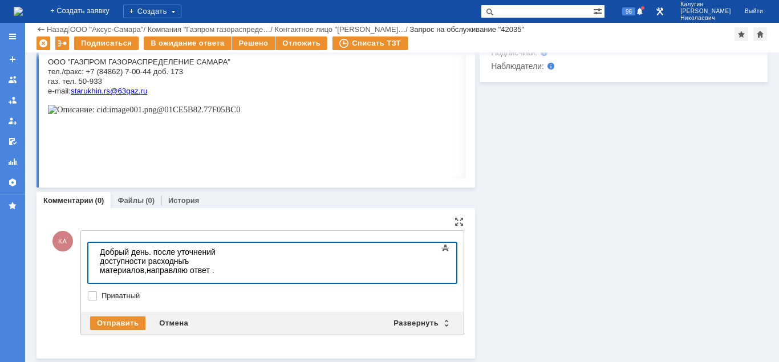
click at [107, 275] on div at bounding box center [181, 279] width 162 height 9
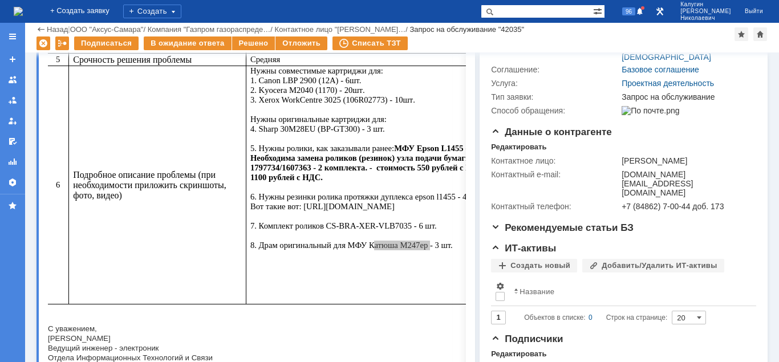
scroll to position [140, 0]
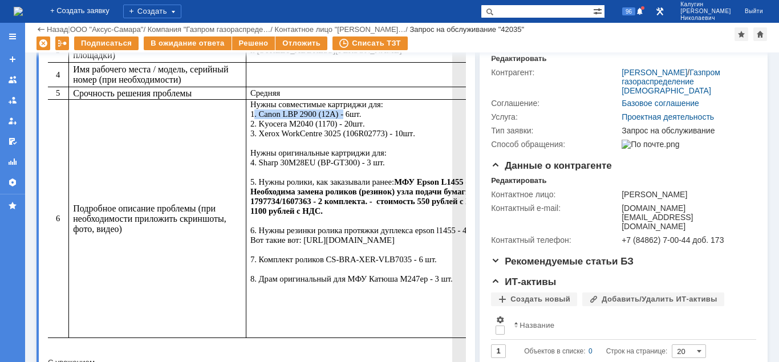
drag, startPoint x: 194, startPoint y: 129, endPoint x: 280, endPoint y: 131, distance: 85.6
click at [280, 119] on span "Нужны совместимые картриджи для: 1. Canon LBP 2900 (12A) - 6шт." at bounding box center [316, 109] width 133 height 19
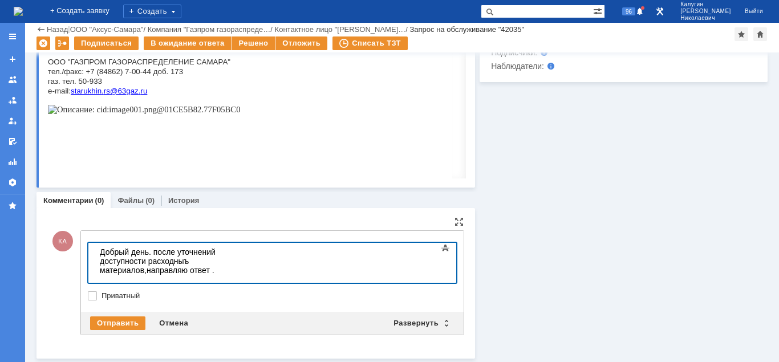
click at [107, 275] on div at bounding box center [181, 279] width 162 height 9
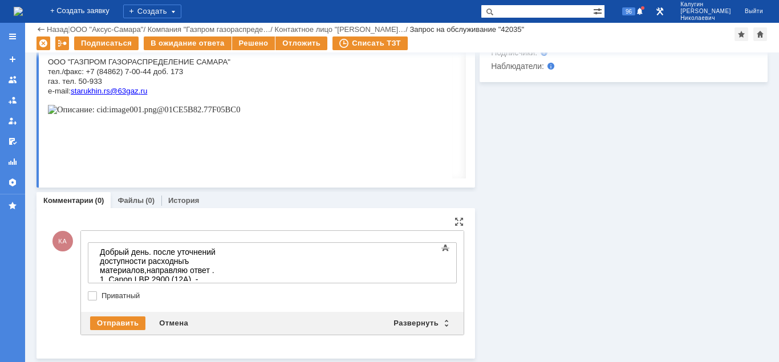
click at [209, 275] on div "1. Canon LBP 2900 (12A) -" at bounding box center [181, 279] width 162 height 9
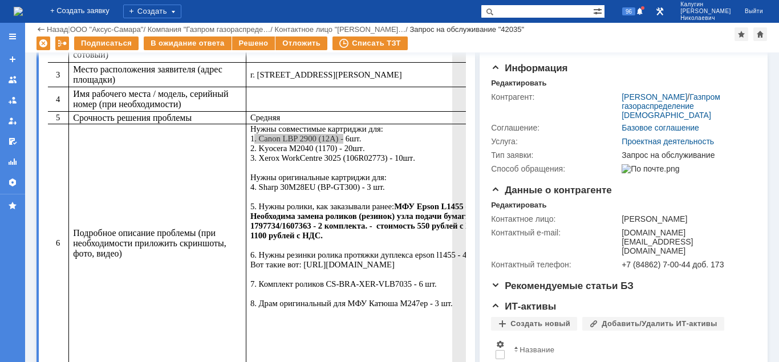
scroll to position [116, 0]
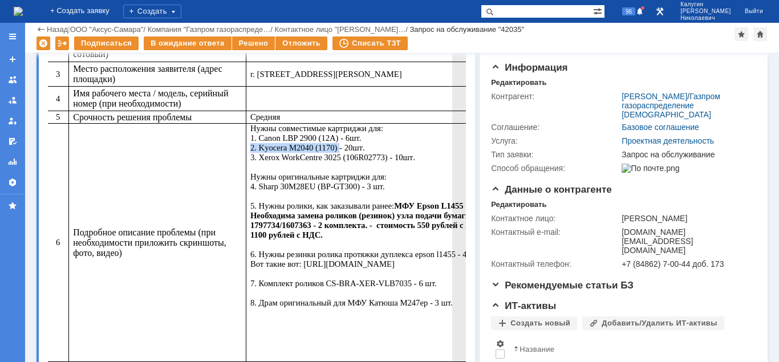
drag, startPoint x: 194, startPoint y: 165, endPoint x: 280, endPoint y: 165, distance: 85.5
click at [280, 152] on span "2. Kyocera M2040 (1170) - 20" at bounding box center [301, 147] width 102 height 9
copy span "2. Kyocera M2040 (1170)"
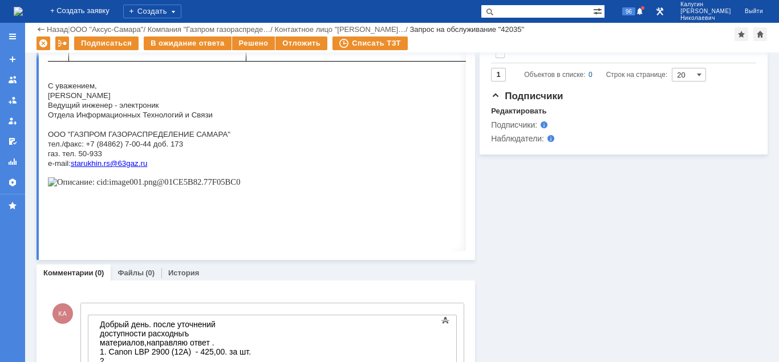
scroll to position [499, 0]
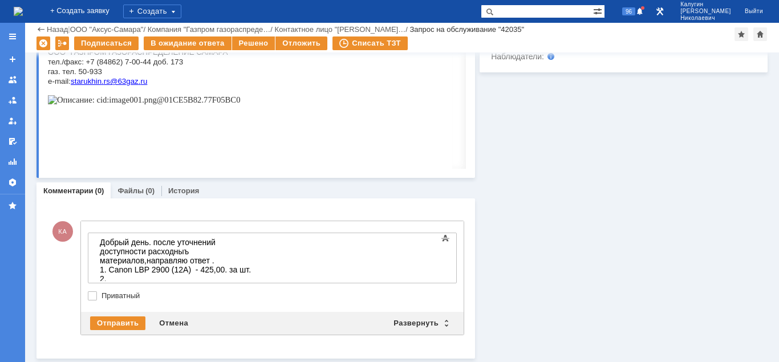
drag, startPoint x: 119, startPoint y: 264, endPoint x: 122, endPoint y: 274, distance: 10.8
click at [119, 274] on div "2." at bounding box center [181, 278] width 162 height 9
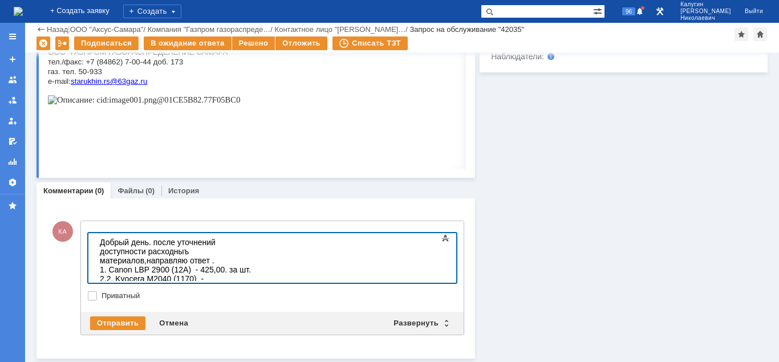
click at [221, 274] on div "2. 2. Kyocera M2040 (1170) -" at bounding box center [181, 278] width 162 height 9
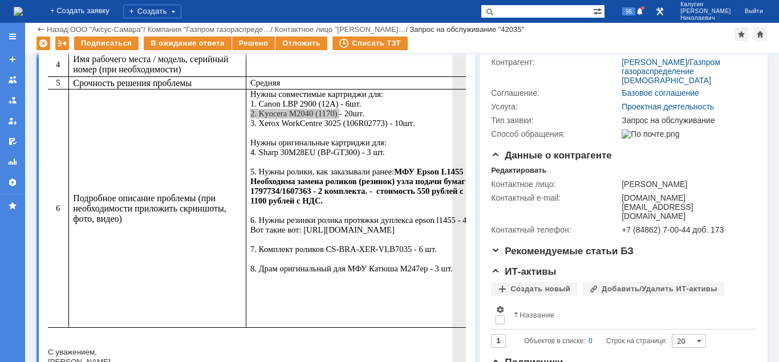
scroll to position [150, 0]
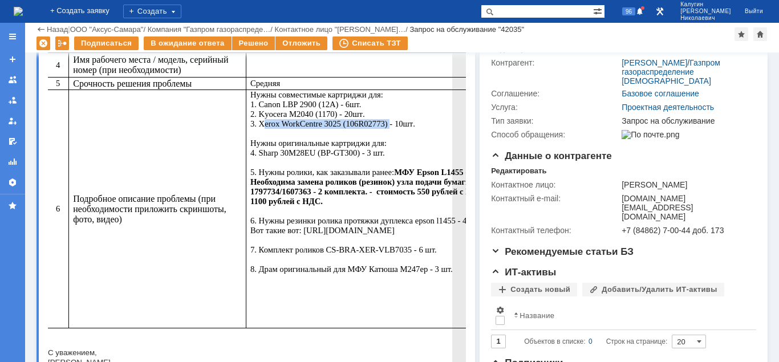
drag, startPoint x: 202, startPoint y: 141, endPoint x: 329, endPoint y: 144, distance: 126.6
click at [329, 128] on span ". 3. Xerox WorkCentre 3025 (106R02773) - 10" at bounding box center [326, 118] width 153 height 19
copy span "Xerox WorkCentre 3025 (106R02773)"
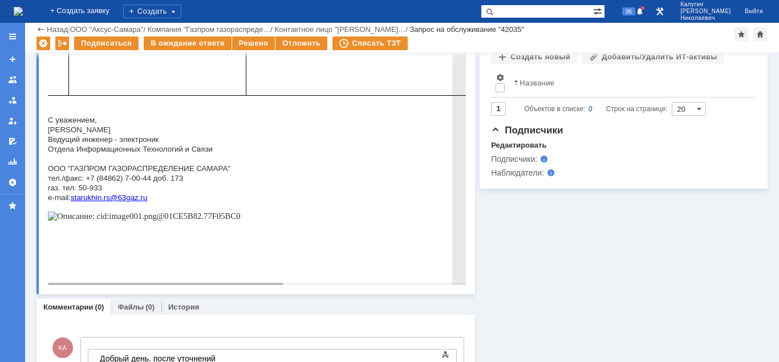
scroll to position [509, 0]
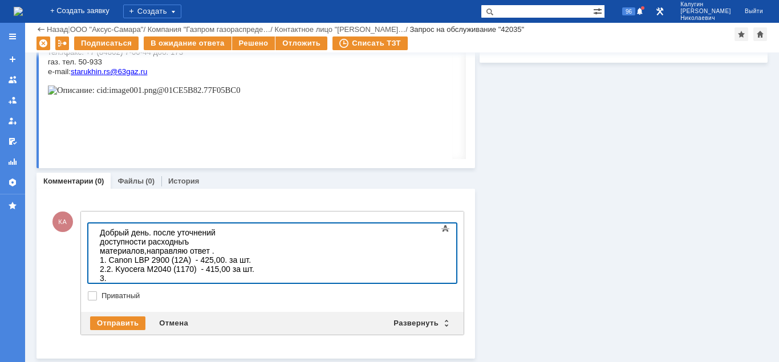
click at [121, 274] on div "3." at bounding box center [181, 278] width 162 height 9
drag, startPoint x: 115, startPoint y: 252, endPoint x: 115, endPoint y: 281, distance: 28.5
click at [115, 265] on span "2. Kyocera M2040 (1170) - 415,00 за шт." at bounding box center [181, 269] width 148 height 9
click at [254, 274] on div "3. Xerox WorkCentre 3025 (106R02773)" at bounding box center [181, 278] width 162 height 9
click at [262, 274] on div "3. Xerox WorkCentre 3025 (106R02773) -" at bounding box center [181, 278] width 162 height 9
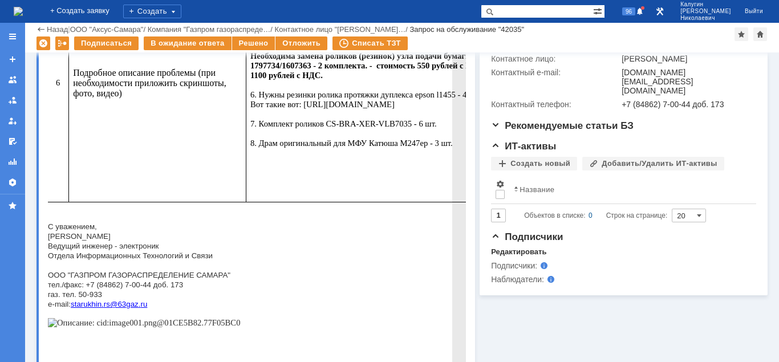
scroll to position [160, 0]
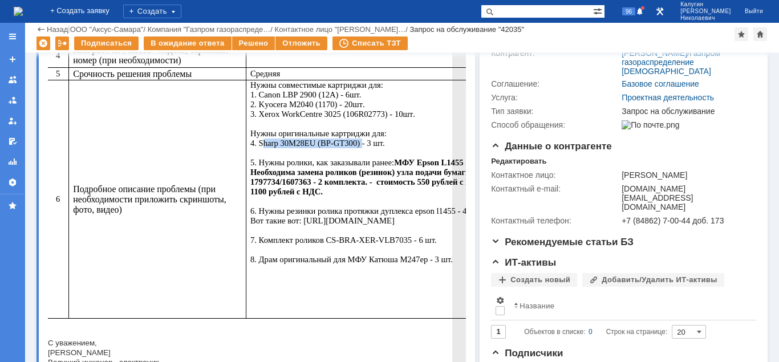
drag, startPoint x: 208, startPoint y: 162, endPoint x: 287, endPoint y: 199, distance: 87.0
click at [298, 162] on span "Нужны оригинальные картриджи для: 4. Sharp 30M28EU (BP-GT300) - 3 шт. 5. Нужны …" at bounding box center [406, 196] width 313 height 135
copy span "Sharp 30M28EU (BP-GT300)"
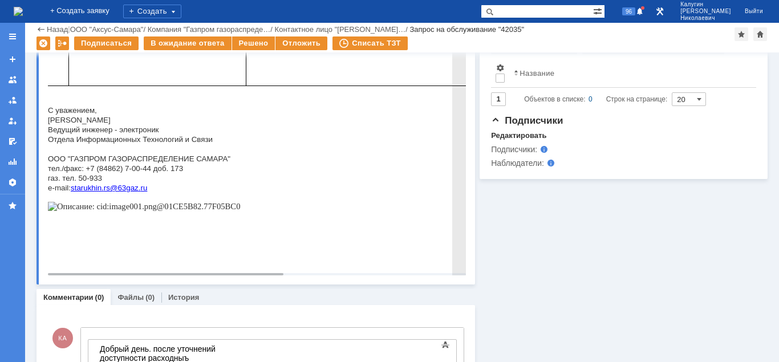
scroll to position [518, 0]
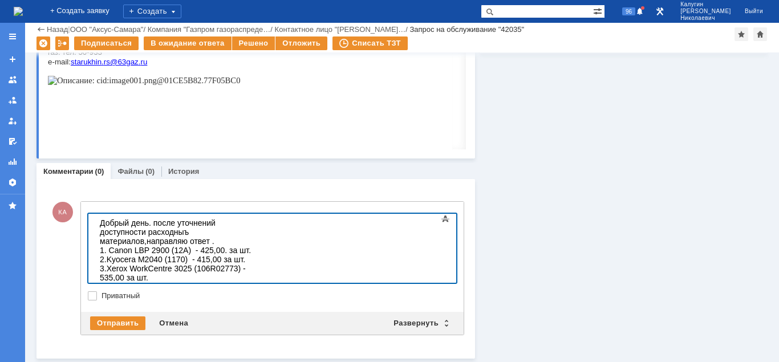
click at [127, 282] on div "4." at bounding box center [181, 286] width 162 height 9
click at [250, 282] on div "4. Sharp 30M28EU (BP-GT300) -" at bounding box center [181, 286] width 162 height 9
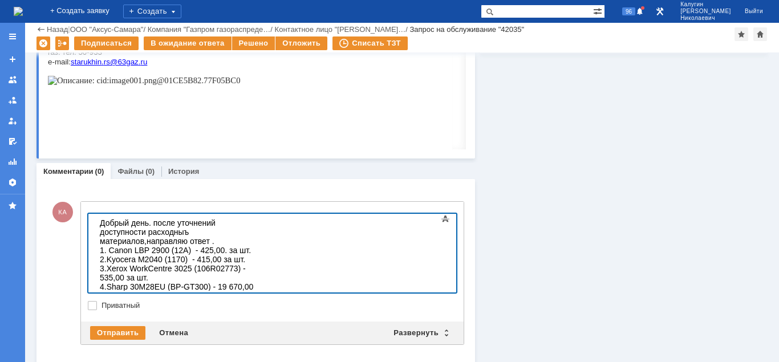
click at [118, 300] on div "5." at bounding box center [181, 304] width 162 height 9
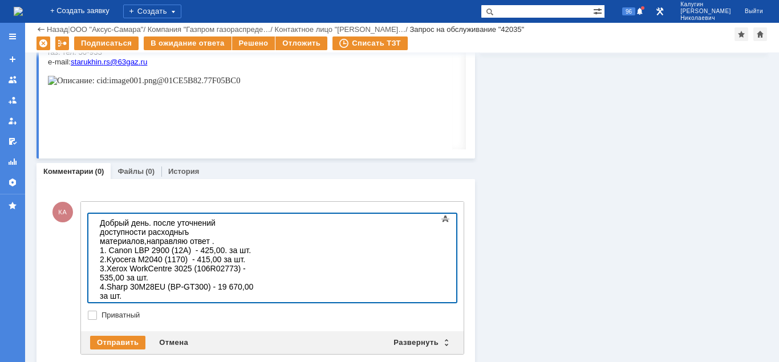
click at [137, 300] on div "5." at bounding box center [181, 304] width 162 height 9
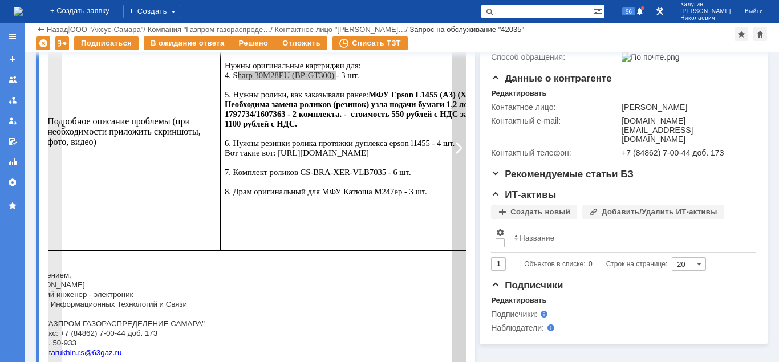
click at [461, 177] on div at bounding box center [459, 148] width 14 height 584
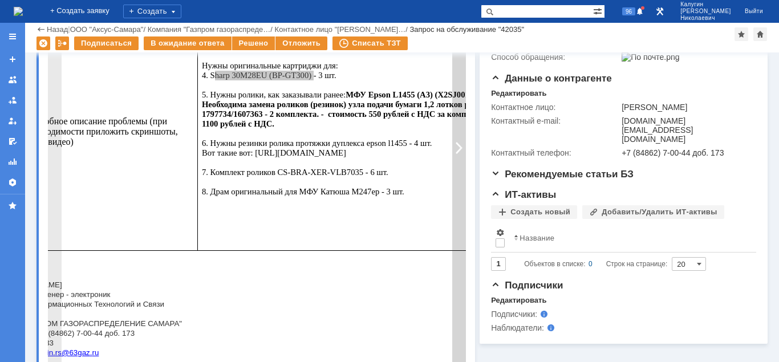
click at [461, 177] on div at bounding box center [459, 148] width 14 height 584
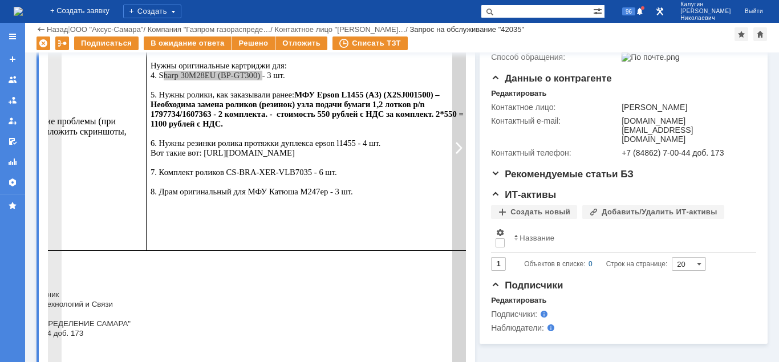
click at [461, 177] on div at bounding box center [459, 148] width 14 height 584
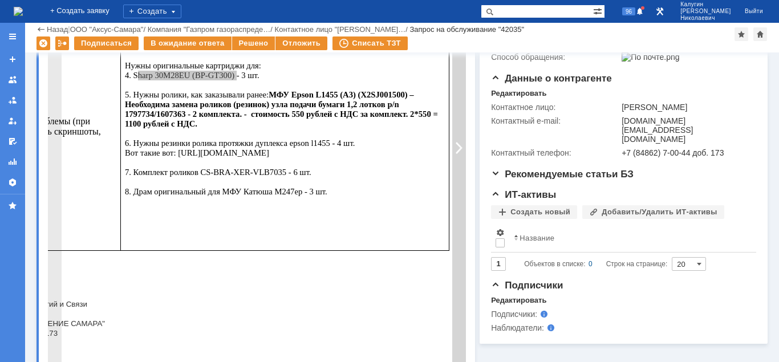
click at [461, 177] on div at bounding box center [459, 148] width 14 height 584
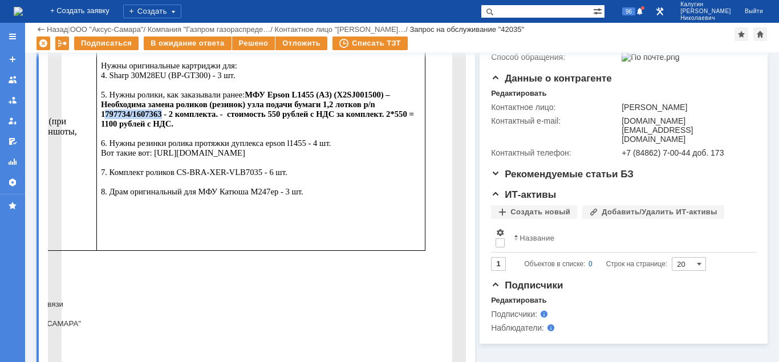
drag, startPoint x: 108, startPoint y: 125, endPoint x: 51, endPoint y: 126, distance: 57.6
click at [101, 126] on b "МФУ Epson L1455 (А3) (X2SJ001500) – Необходима замена роликов (резинок) узла по…" at bounding box center [257, 109] width 313 height 38
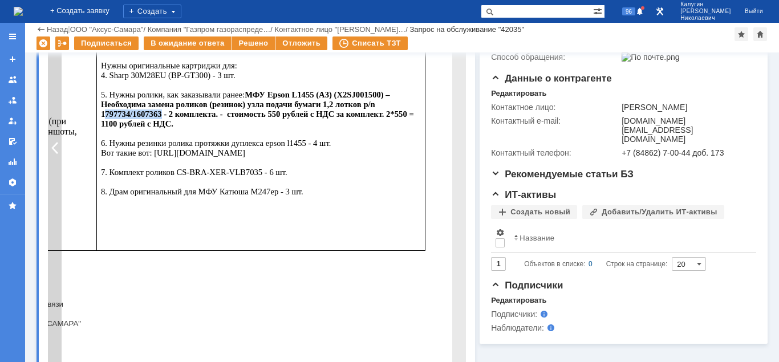
click at [54, 213] on div at bounding box center [55, 148] width 14 height 584
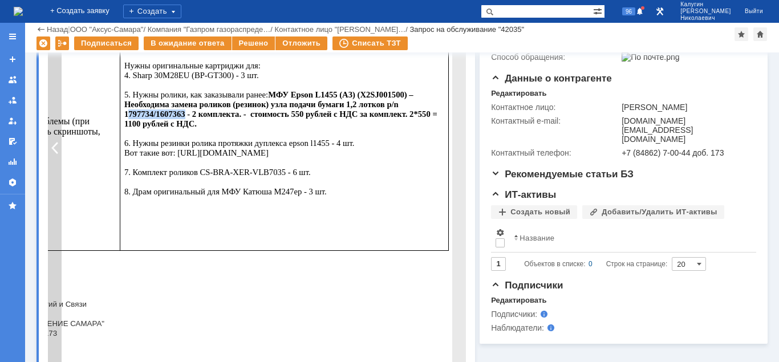
click at [54, 213] on div at bounding box center [55, 148] width 14 height 584
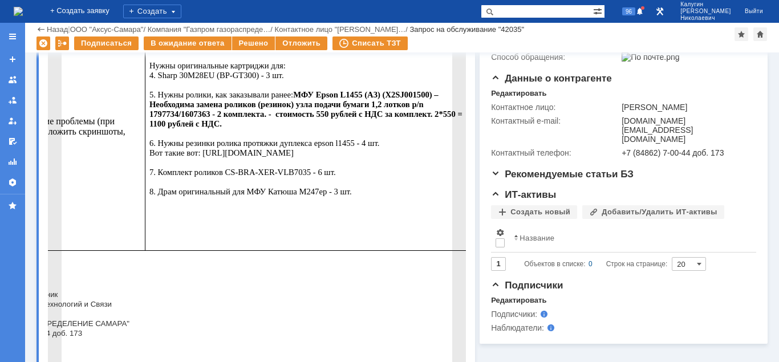
click at [149, 134] on p "Нужны совместимые картриджи для: 1. Canon LBP 2900 (12A) - 6шт. 2. Kyocera M204…" at bounding box center [309, 105] width 320 height 184
drag, startPoint x: 155, startPoint y: 125, endPoint x: 93, endPoint y: 124, distance: 61.6
click at [145, 124] on td "Нужны совместимые картриджи для: 1. Canon LBP 2900 (12A) - 6шт. 2. Kyocera M204…" at bounding box center [309, 132] width 329 height 238
copy b "1797734/1607363"
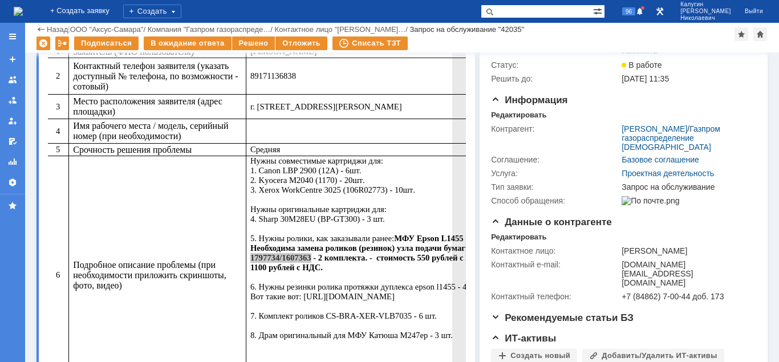
scroll to position [116, 0]
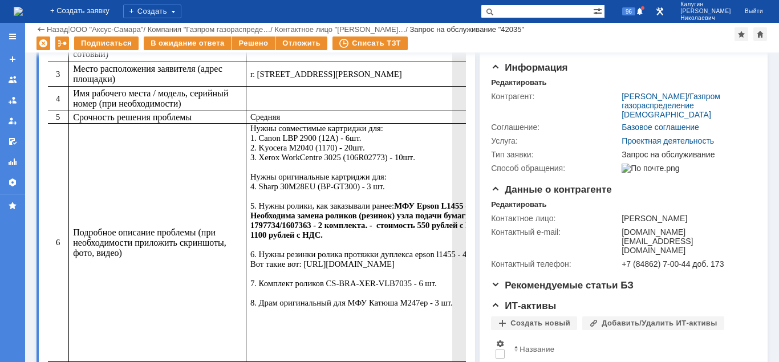
drag, startPoint x: 227, startPoint y: 226, endPoint x: 215, endPoint y: 225, distance: 12.0
click at [250, 226] on span "Нужны оригинальные картриджи для: 4. Sharp 30M28EU (BP-GT300) - 3 шт. 5. Нужны …" at bounding box center [406, 239] width 313 height 135
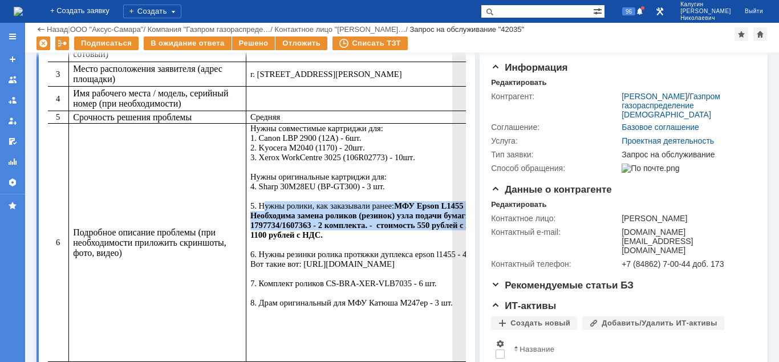
drag, startPoint x: 202, startPoint y: 226, endPoint x: 471, endPoint y: 240, distance: 268.9
click at [471, 240] on span "Нужны оригинальные картриджи для: 4. Sharp 30M28EU (BP-GT300) - 3 шт. 5. Нужны …" at bounding box center [406, 239] width 313 height 135
click at [269, 233] on b "МФУ Epson L1455 (А3) (X2SJ001500) – Необходима замена роликов (резинок) узла по…" at bounding box center [406, 220] width 313 height 38
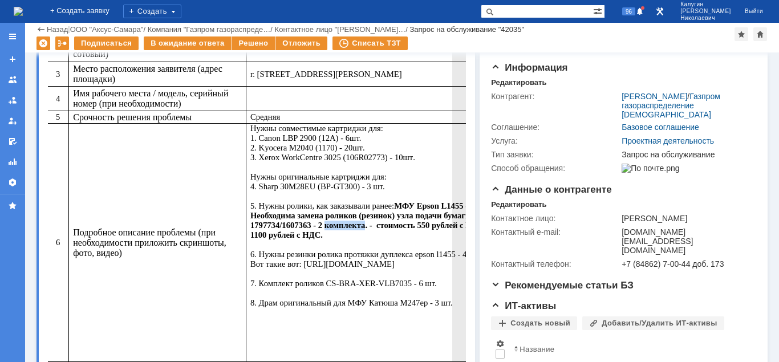
click at [269, 233] on b "МФУ Epson L1455 (А3) (X2SJ001500) – Необходима замена роликов (резинок) узла по…" at bounding box center [406, 220] width 313 height 38
copy span "5. Нужны ролики, как заказывали ранее:"
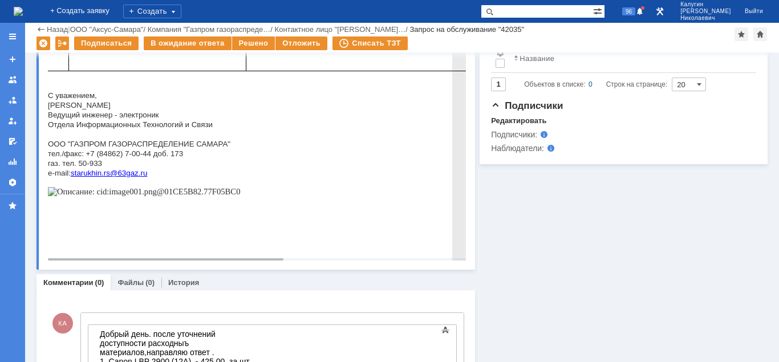
scroll to position [538, 0]
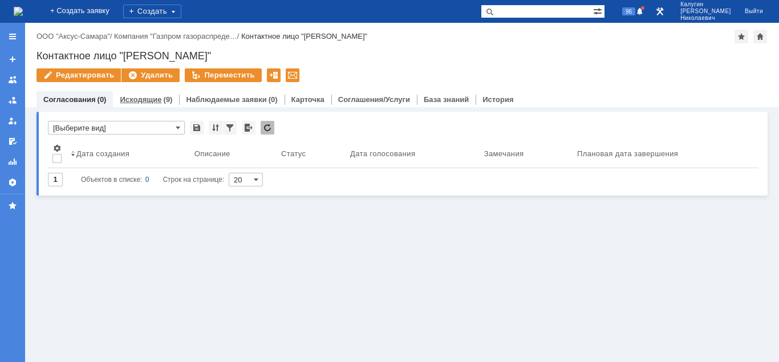
click at [164, 101] on div "(9)" at bounding box center [168, 99] width 9 height 9
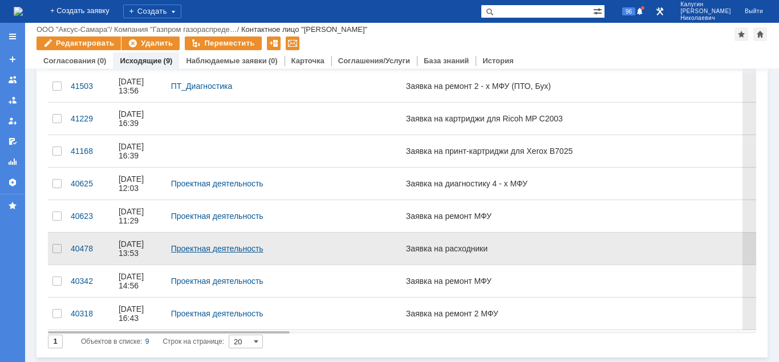
scroll to position [123, 0]
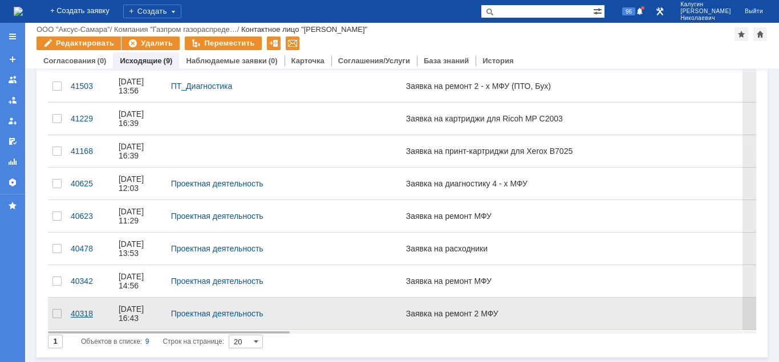
drag, startPoint x: 84, startPoint y: 311, endPoint x: 86, endPoint y: 280, distance: 30.8
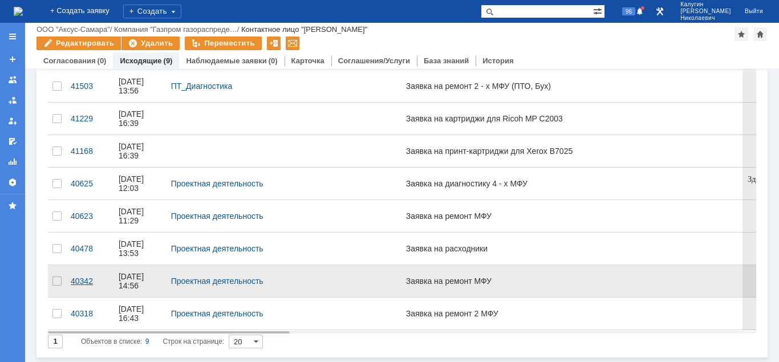
scroll to position [0, 0]
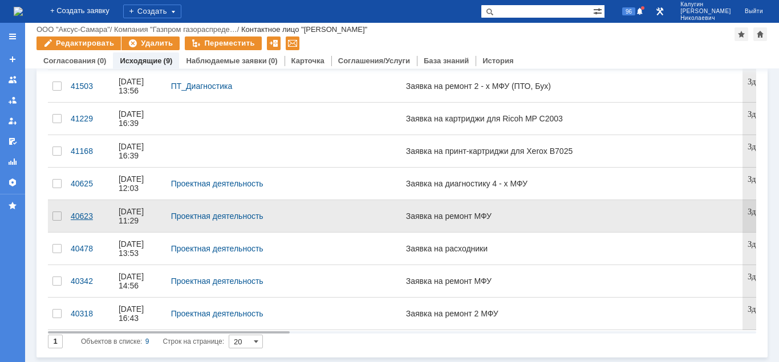
drag, startPoint x: 83, startPoint y: 239, endPoint x: 83, endPoint y: 210, distance: 29.1
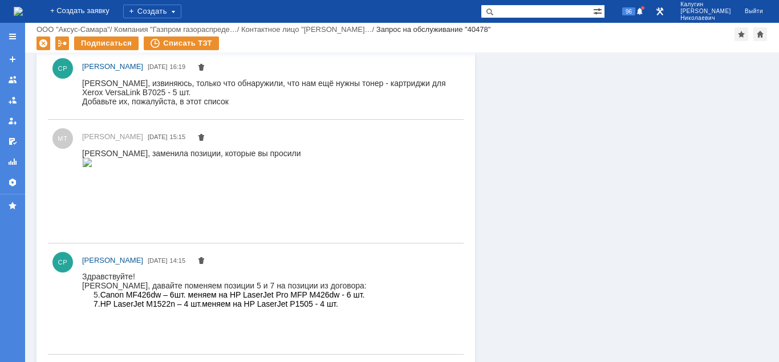
scroll to position [1217, 0]
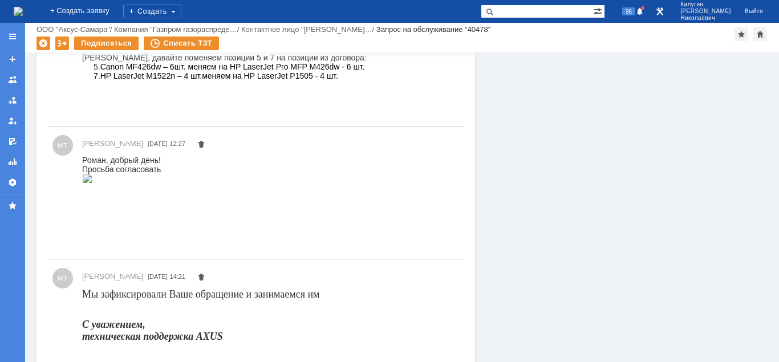
click at [92, 183] on img at bounding box center [87, 178] width 10 height 9
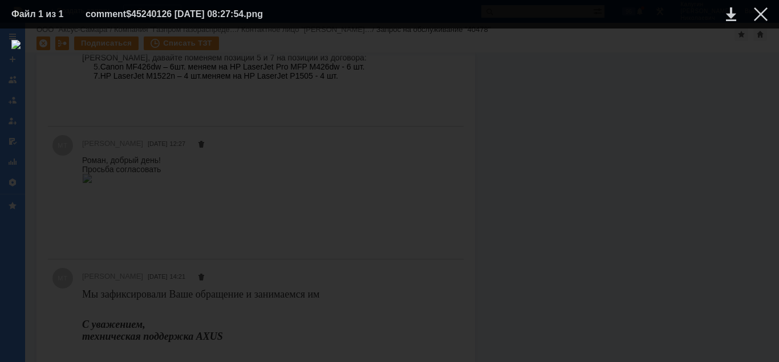
click at [357, 304] on div at bounding box center [389, 195] width 756 height 311
click at [762, 14] on div at bounding box center [761, 14] width 14 height 14
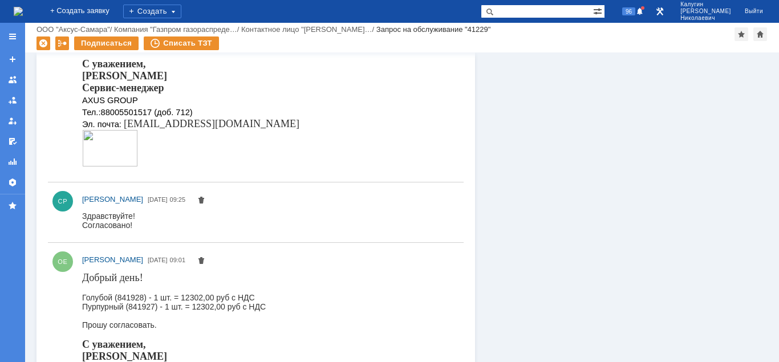
scroll to position [291, 0]
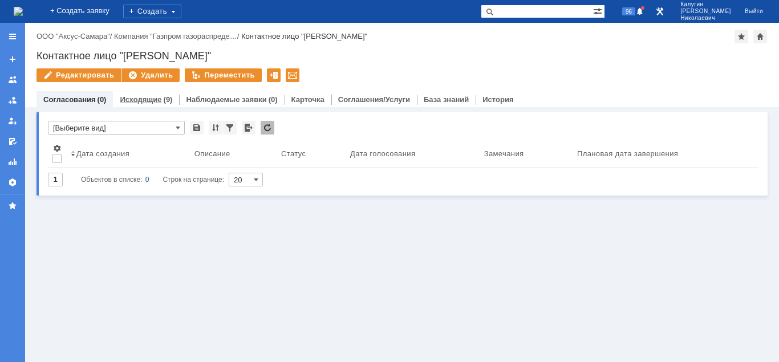
click at [164, 97] on div "(9)" at bounding box center [168, 99] width 9 height 9
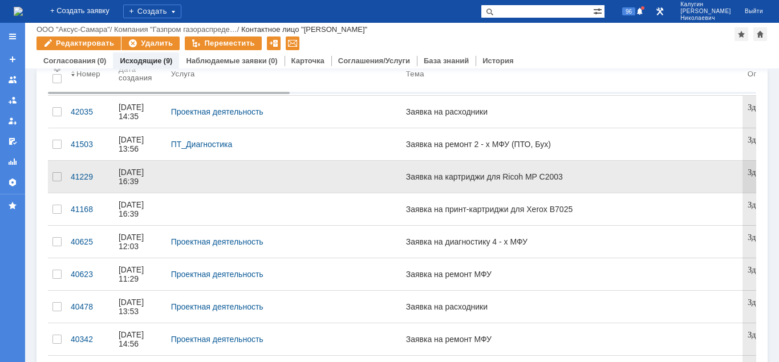
scroll to position [123, 0]
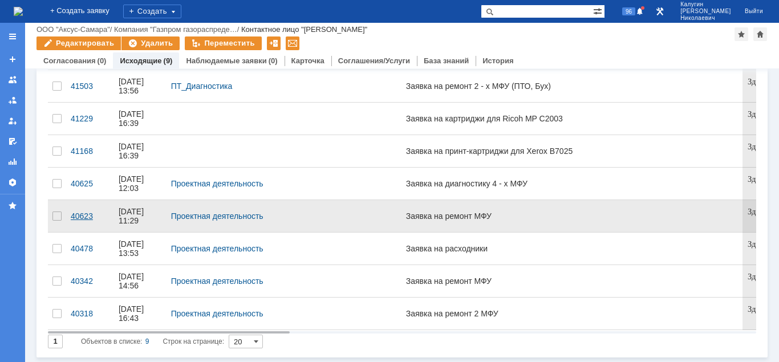
drag, startPoint x: 81, startPoint y: 208, endPoint x: 84, endPoint y: 187, distance: 20.7
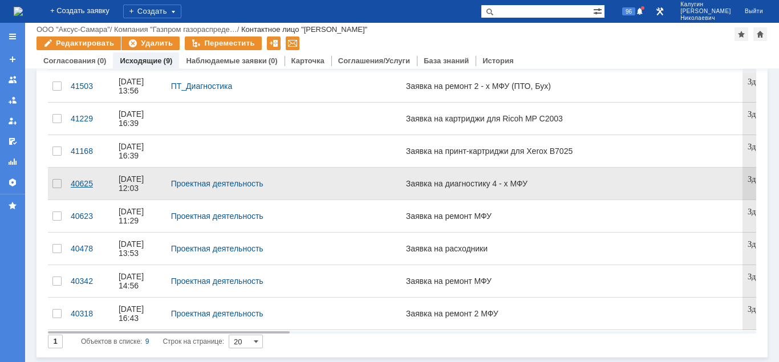
drag, startPoint x: 83, startPoint y: 180, endPoint x: 84, endPoint y: 168, distance: 11.5
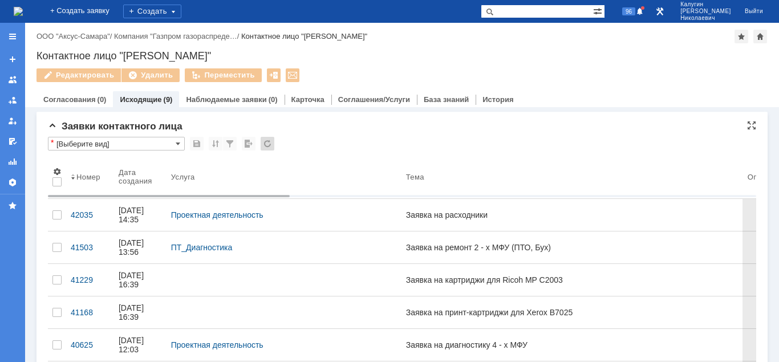
scroll to position [0, 0]
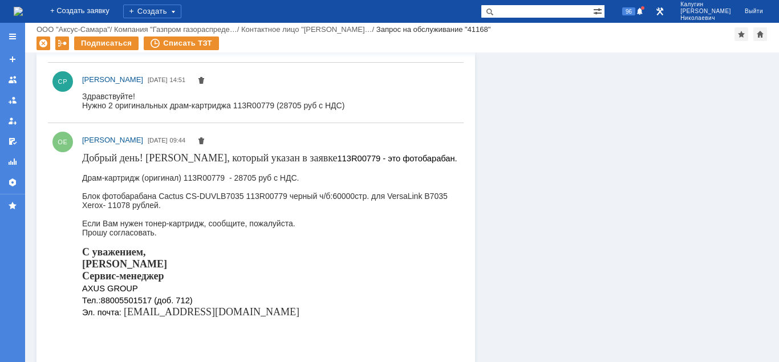
scroll to position [1088, 0]
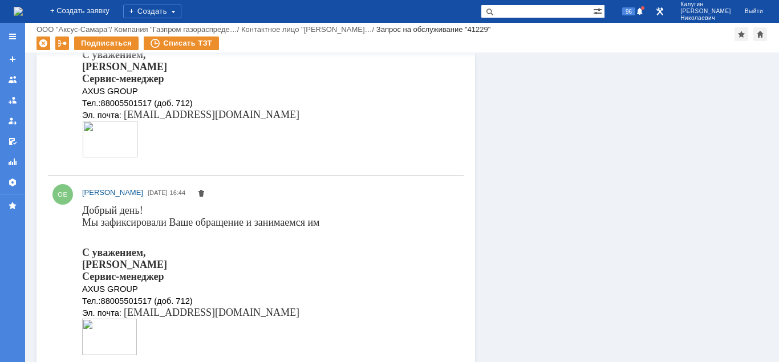
scroll to position [1005, 0]
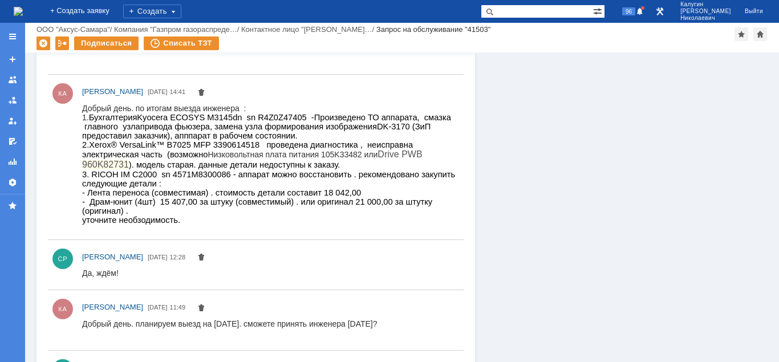
scroll to position [351, 0]
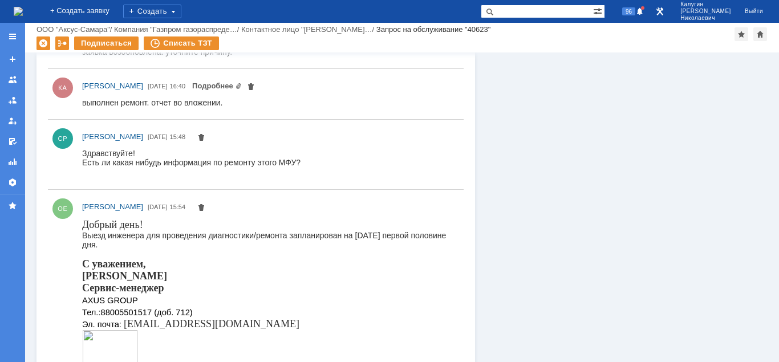
scroll to position [989, 0]
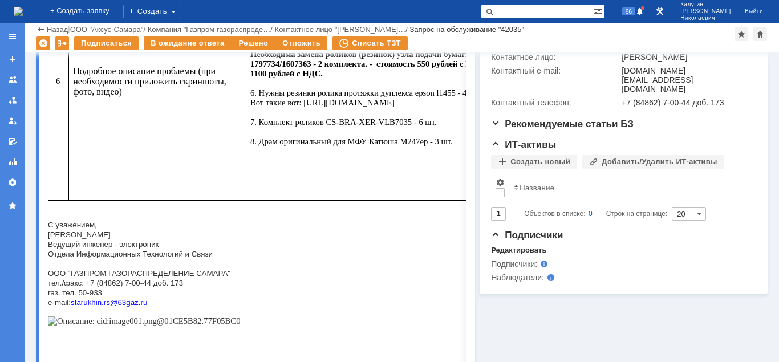
scroll to position [189, 0]
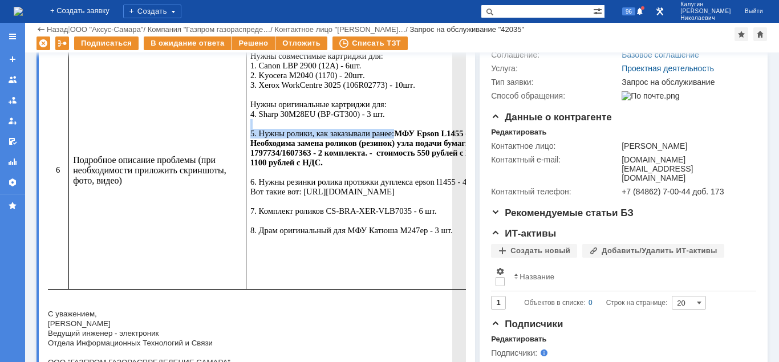
drag, startPoint x: 245, startPoint y: 193, endPoint x: 271, endPoint y: 214, distance: 33.7
click at [271, 214] on span "Нужны оригинальные картриджи для: 4. Sharp 30M28EU (BP-GT300) - 3 шт. 5. Нужны …" at bounding box center [406, 167] width 313 height 135
copy span "https://market.yandex.ru/card/rezinovaya-shina-s-dupleksnym-rolikom-dlya-epson-…"
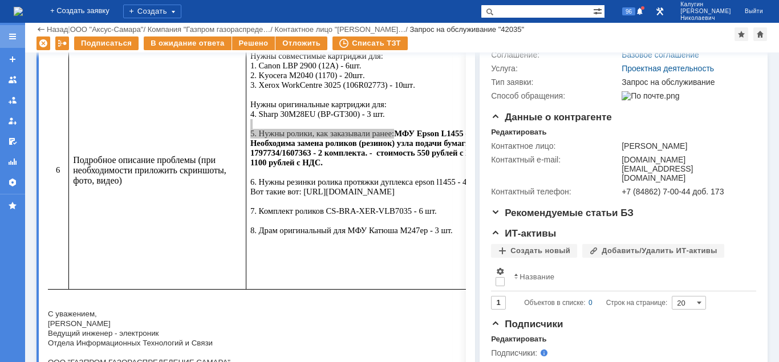
click at [5, 40] on div at bounding box center [12, 36] width 25 height 23
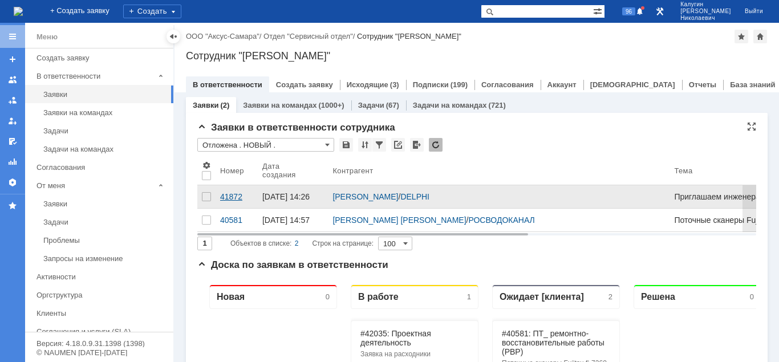
click at [231, 197] on div "41872" at bounding box center [236, 196] width 33 height 9
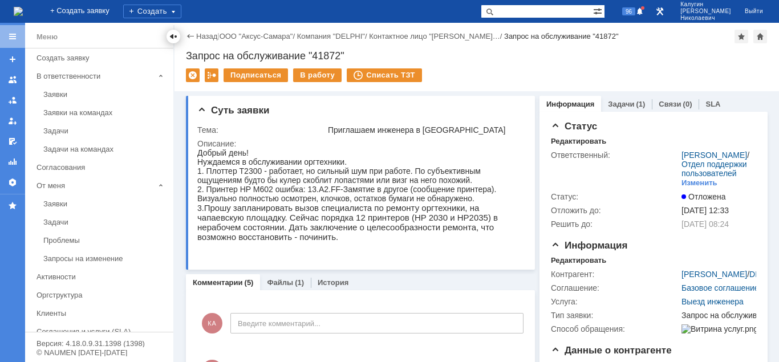
click at [172, 35] on div at bounding box center [173, 36] width 9 height 9
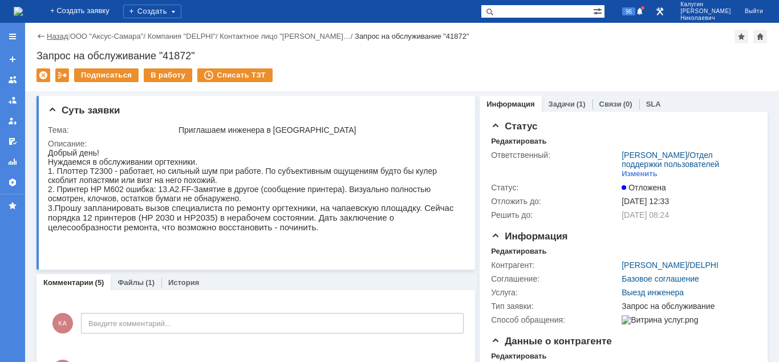
click at [52, 36] on link "Назад" at bounding box center [57, 36] width 21 height 9
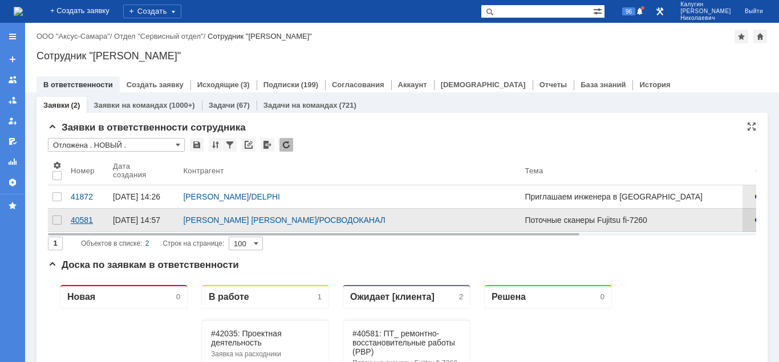
click at [78, 225] on div "40581" at bounding box center [87, 220] width 33 height 9
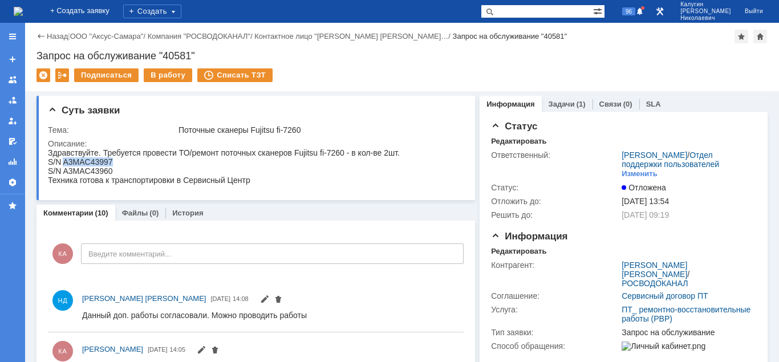
drag, startPoint x: 64, startPoint y: 162, endPoint x: 117, endPoint y: 162, distance: 52.5
click at [117, 162] on div "S/N A3MAC43997" at bounding box center [224, 161] width 352 height 9
copy div "A3MAC43997"
drag, startPoint x: 64, startPoint y: 170, endPoint x: 113, endPoint y: 173, distance: 49.7
click at [113, 173] on div "S/N A3MAC43960" at bounding box center [224, 170] width 352 height 9
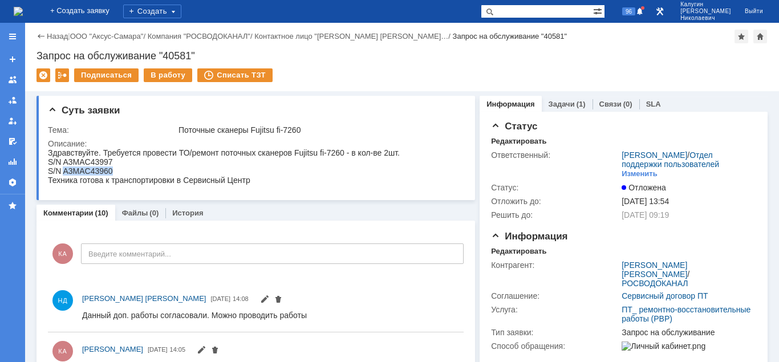
copy div "A3MAC43960"
click at [9, 36] on div at bounding box center [12, 36] width 9 height 9
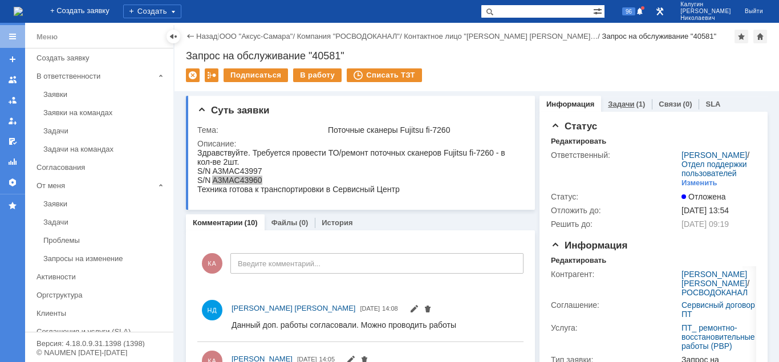
click at [613, 101] on link "Задачи" at bounding box center [621, 104] width 26 height 9
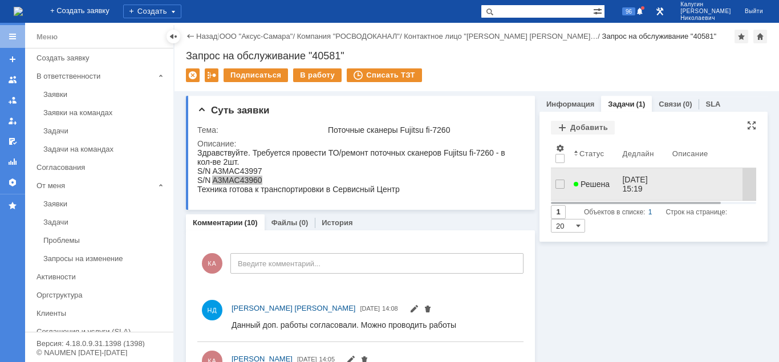
click at [584, 180] on span "Решена" at bounding box center [592, 184] width 36 height 9
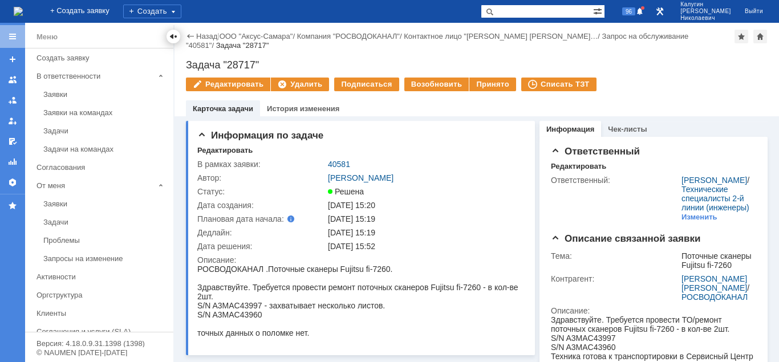
click at [172, 33] on div at bounding box center [173, 36] width 9 height 9
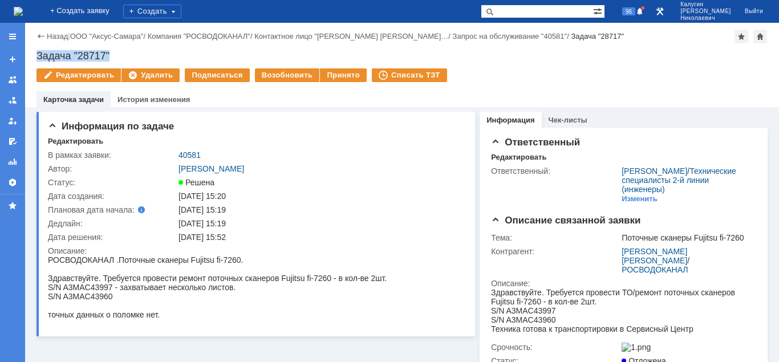
drag, startPoint x: 37, startPoint y: 52, endPoint x: 129, endPoint y: 48, distance: 92.4
click at [129, 50] on div "Задача "28717"" at bounding box center [401, 55] width 731 height 11
click at [193, 149] on td "40581" at bounding box center [319, 155] width 286 height 14
click at [192, 153] on link "40581" at bounding box center [189, 155] width 22 height 9
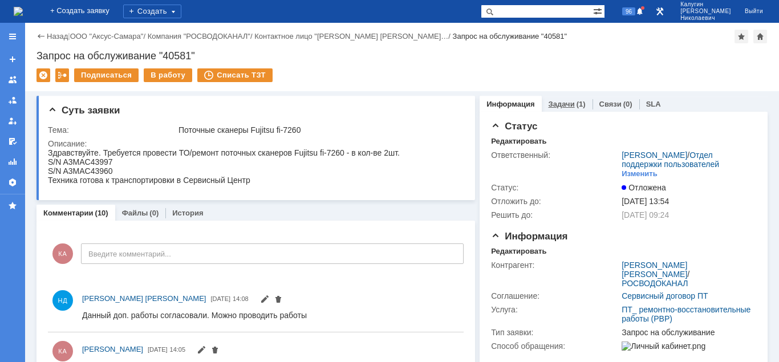
click at [569, 105] on link "Задачи" at bounding box center [561, 104] width 26 height 9
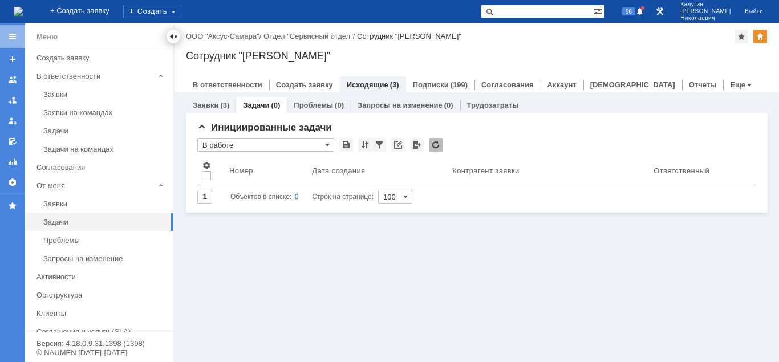
click at [171, 40] on div at bounding box center [173, 36] width 9 height 9
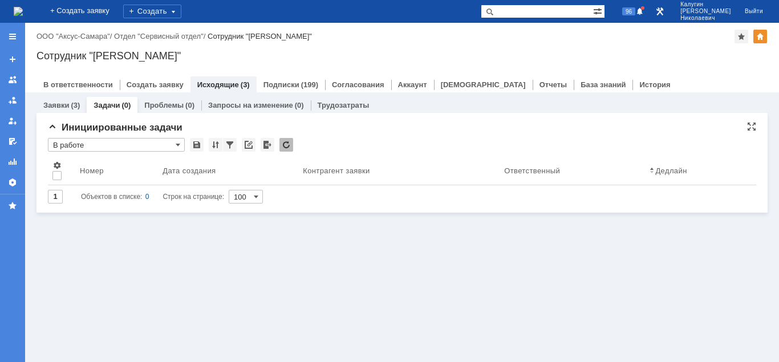
click at [113, 143] on input "В работе" at bounding box center [116, 145] width 137 height 14
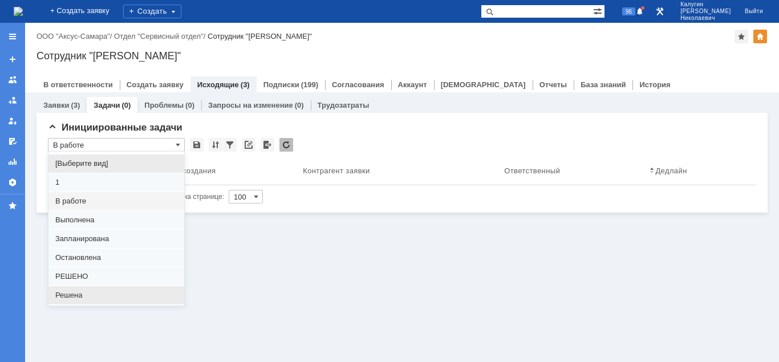
click at [83, 295] on span "Решена" at bounding box center [116, 295] width 122 height 9
type input "Решена"
type input "20"
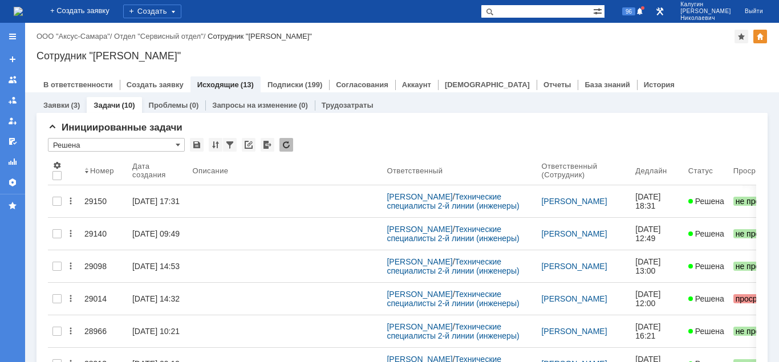
type input "Решена"
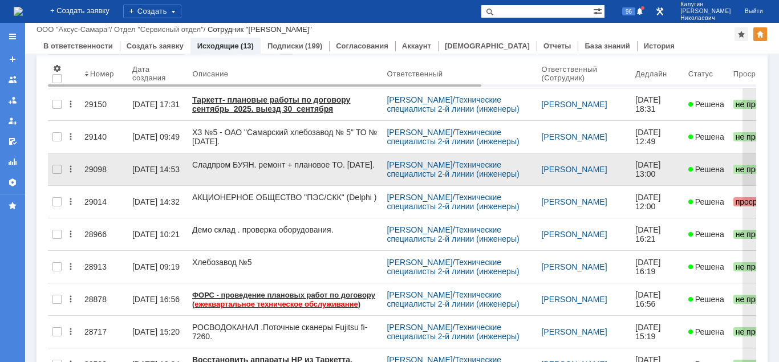
scroll to position [116, 0]
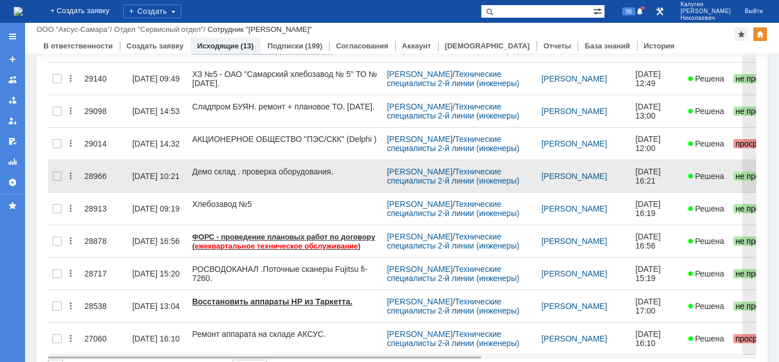
click at [96, 174] on div "28966" at bounding box center [103, 176] width 39 height 9
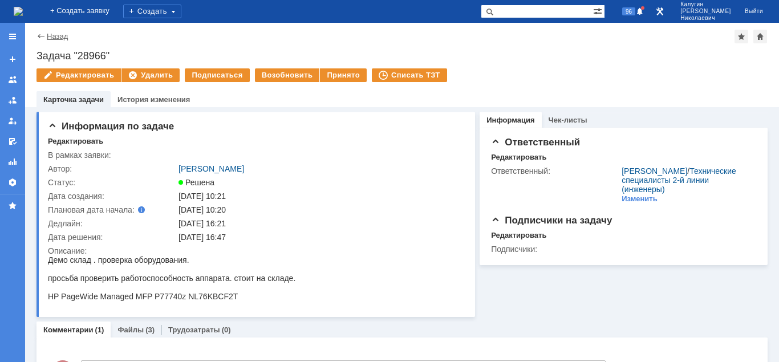
click at [63, 34] on link "Назад" at bounding box center [57, 36] width 21 height 9
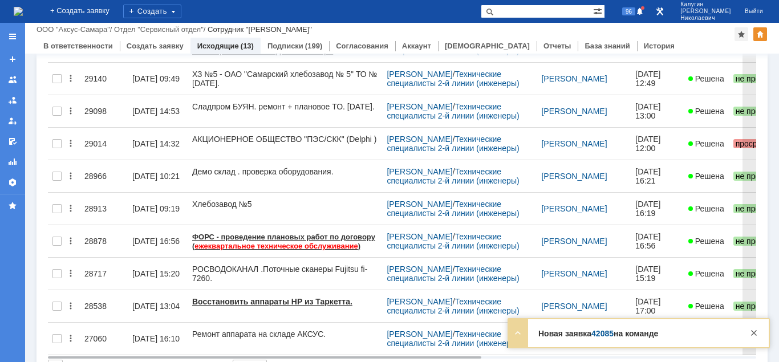
scroll to position [58, 0]
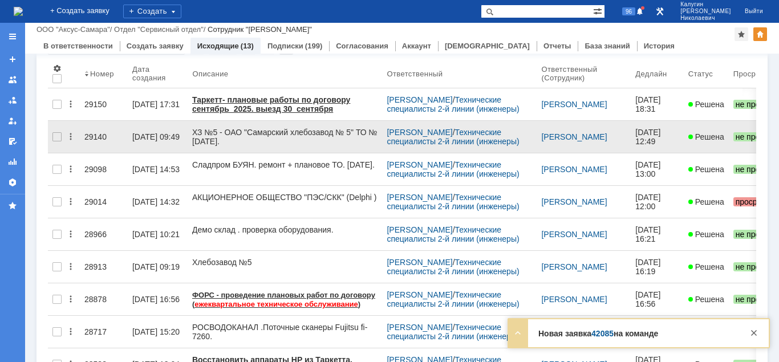
click at [91, 132] on div "29140" at bounding box center [103, 136] width 39 height 9
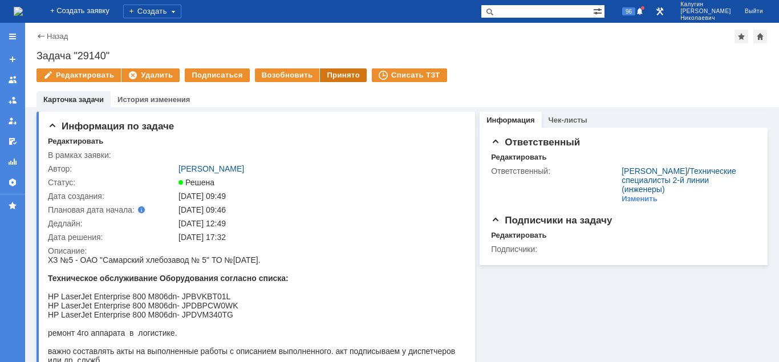
click at [342, 76] on div "Принято" at bounding box center [343, 75] width 47 height 14
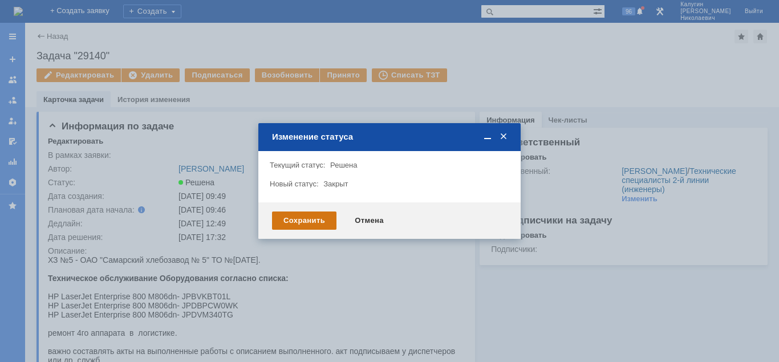
click at [299, 225] on div "Сохранить" at bounding box center [304, 221] width 64 height 18
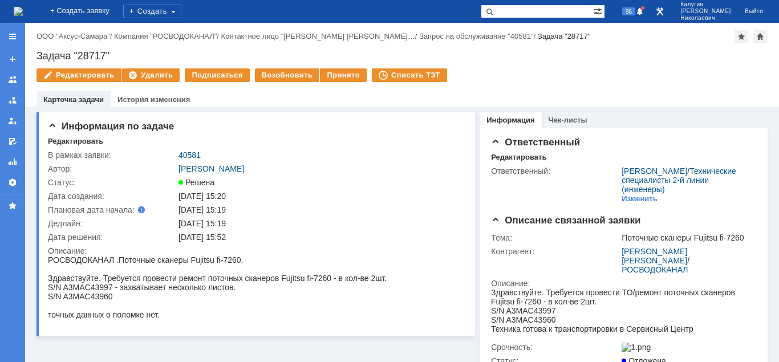
click at [79, 54] on div "Задача "28717"" at bounding box center [401, 55] width 731 height 11
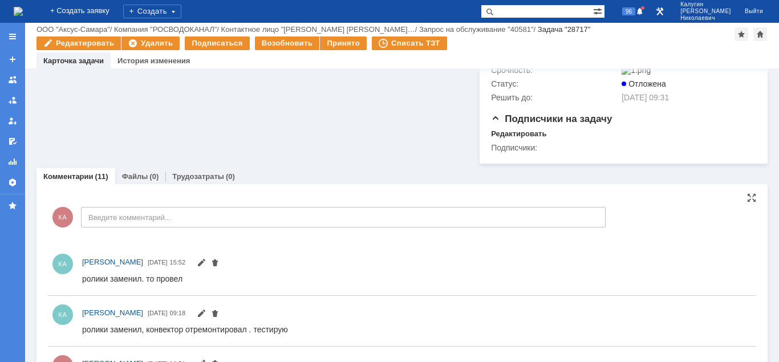
scroll to position [233, 0]
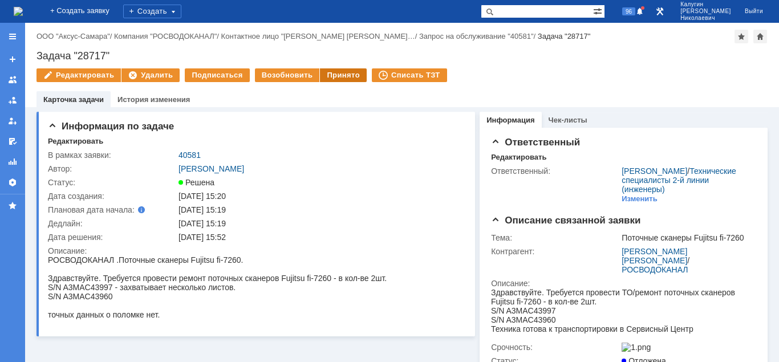
click at [336, 77] on div "Принято" at bounding box center [343, 75] width 47 height 14
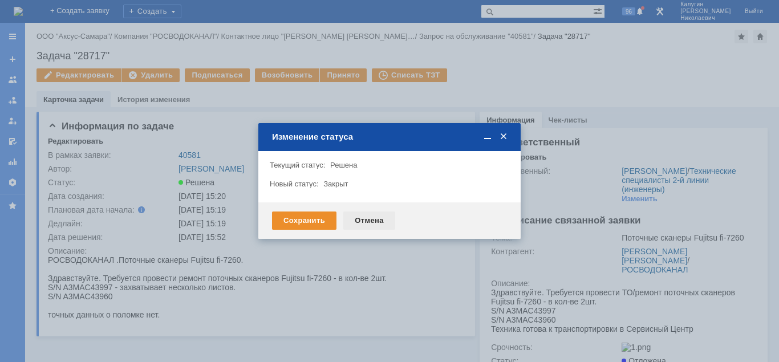
click at [373, 222] on div "Отмена" at bounding box center [369, 221] width 52 height 18
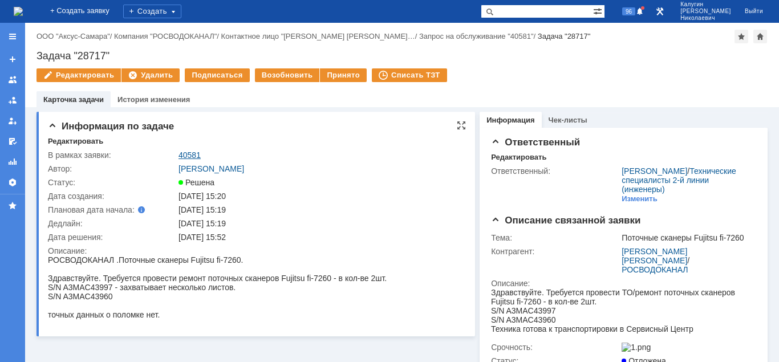
click at [193, 154] on link "40581" at bounding box center [189, 155] width 22 height 9
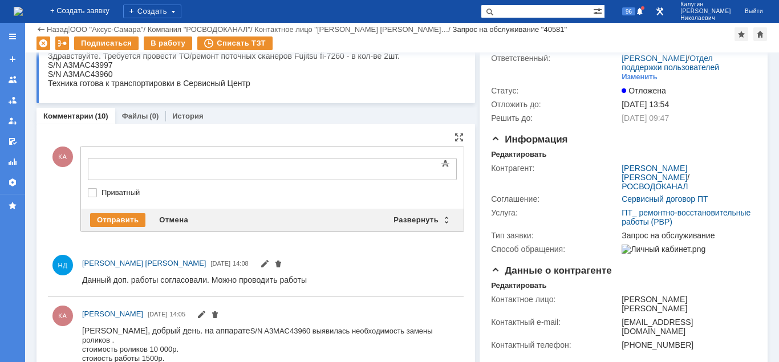
click at [117, 170] on div at bounding box center [181, 167] width 162 height 9
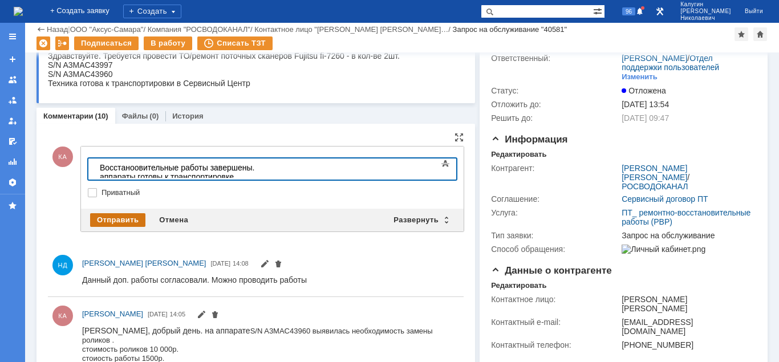
click at [97, 217] on div "Отправить" at bounding box center [117, 220] width 55 height 14
